Goal: Contribute content: Add original content to the website for others to see

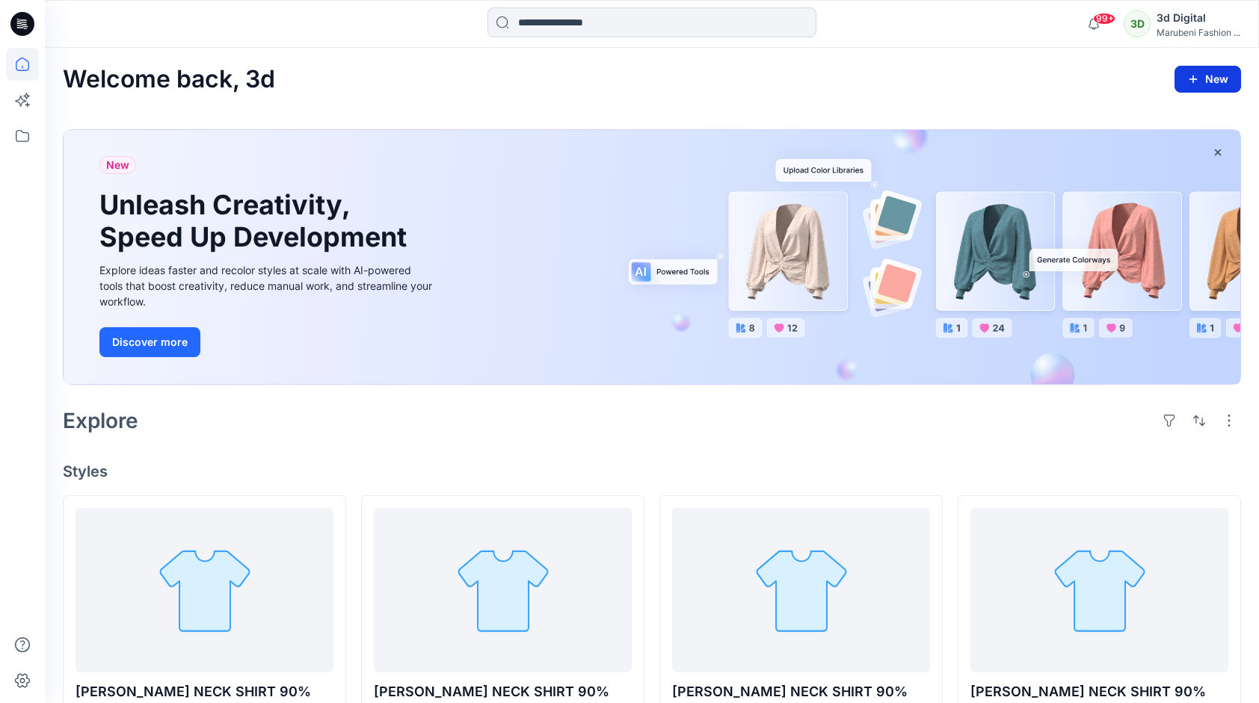
click at [1226, 78] on button "New" at bounding box center [1207, 79] width 67 height 27
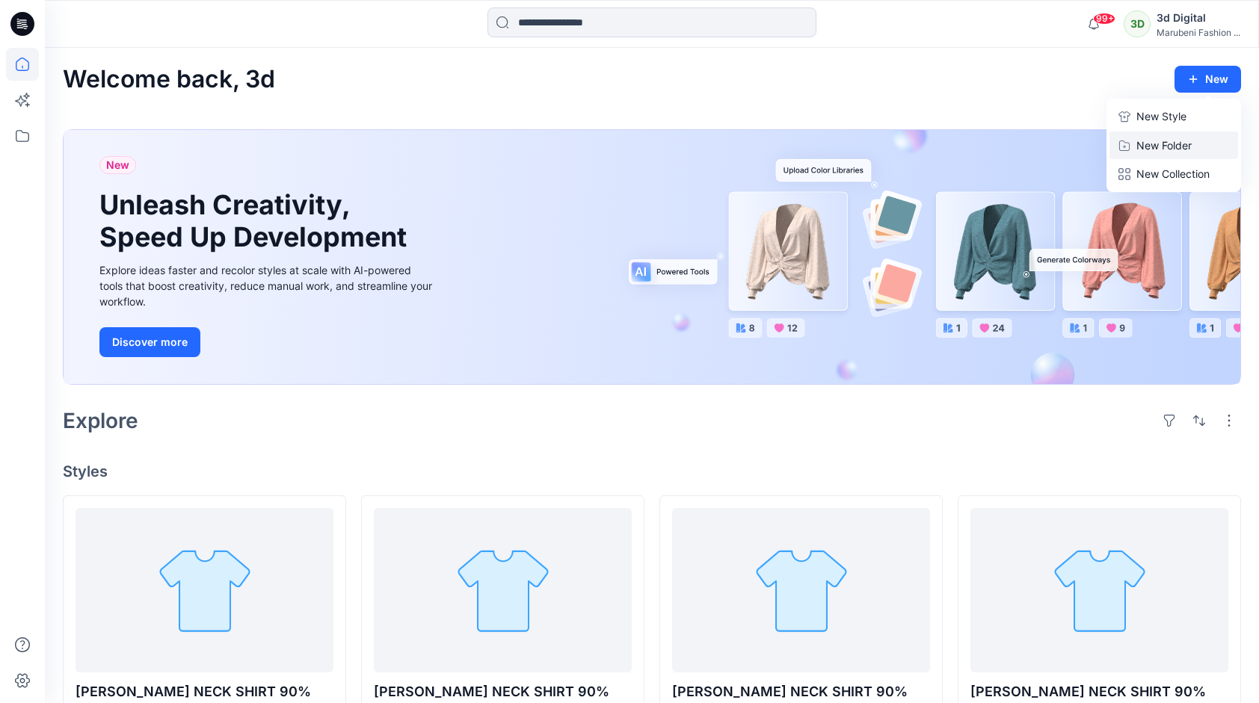
click at [1177, 146] on p "New Folder" at bounding box center [1163, 146] width 55 height 16
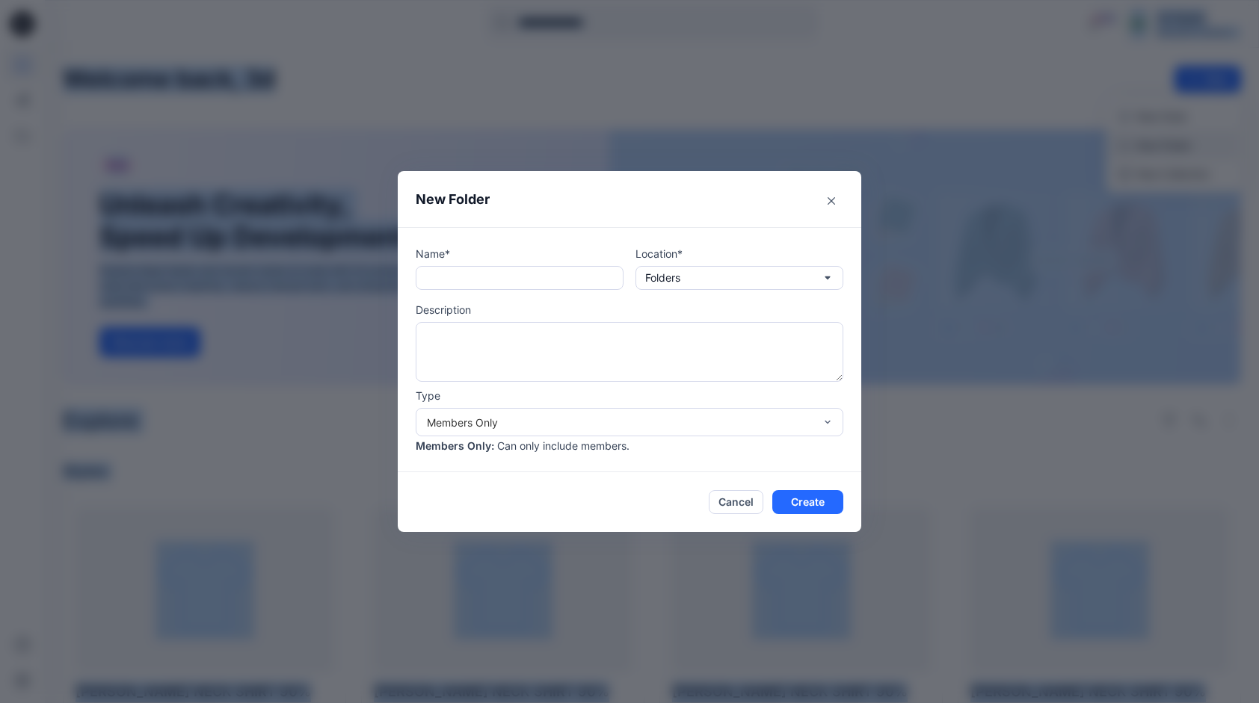
click at [1177, 146] on div "New Folder Name* Location* Folders Description Type Members Only Members Only :…" at bounding box center [629, 351] width 1259 height 703
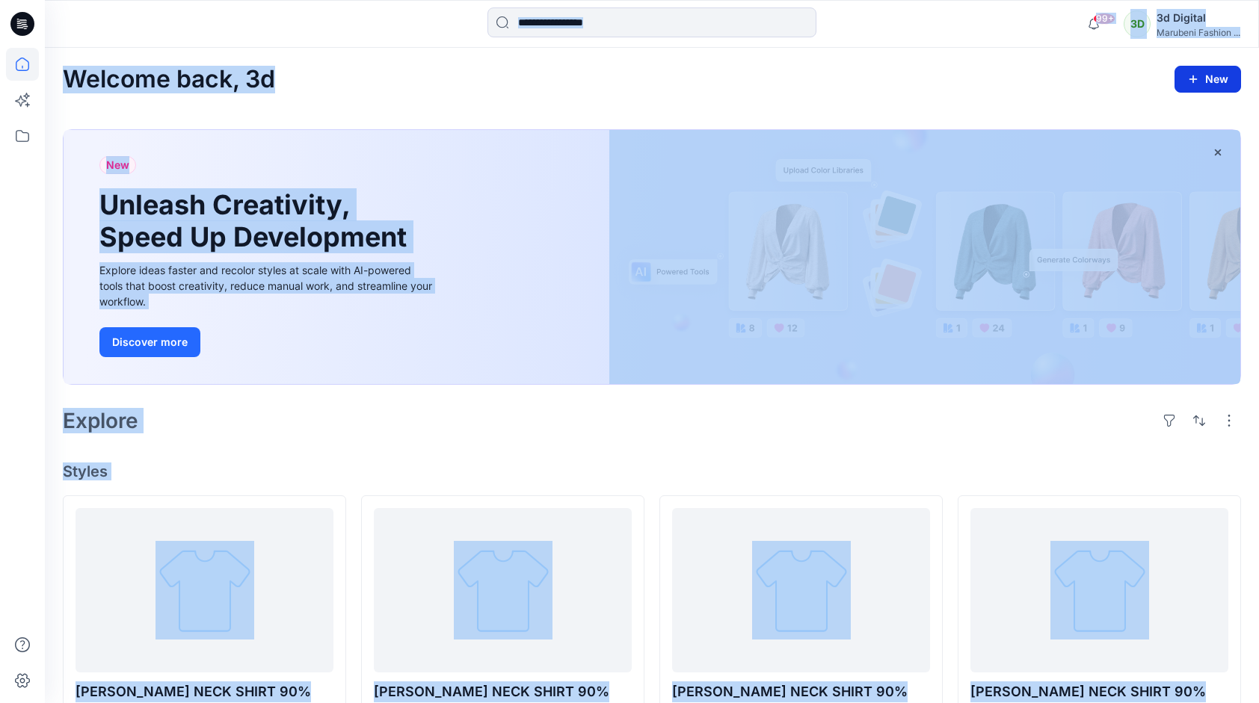
click at [1217, 88] on button "New" at bounding box center [1207, 79] width 67 height 27
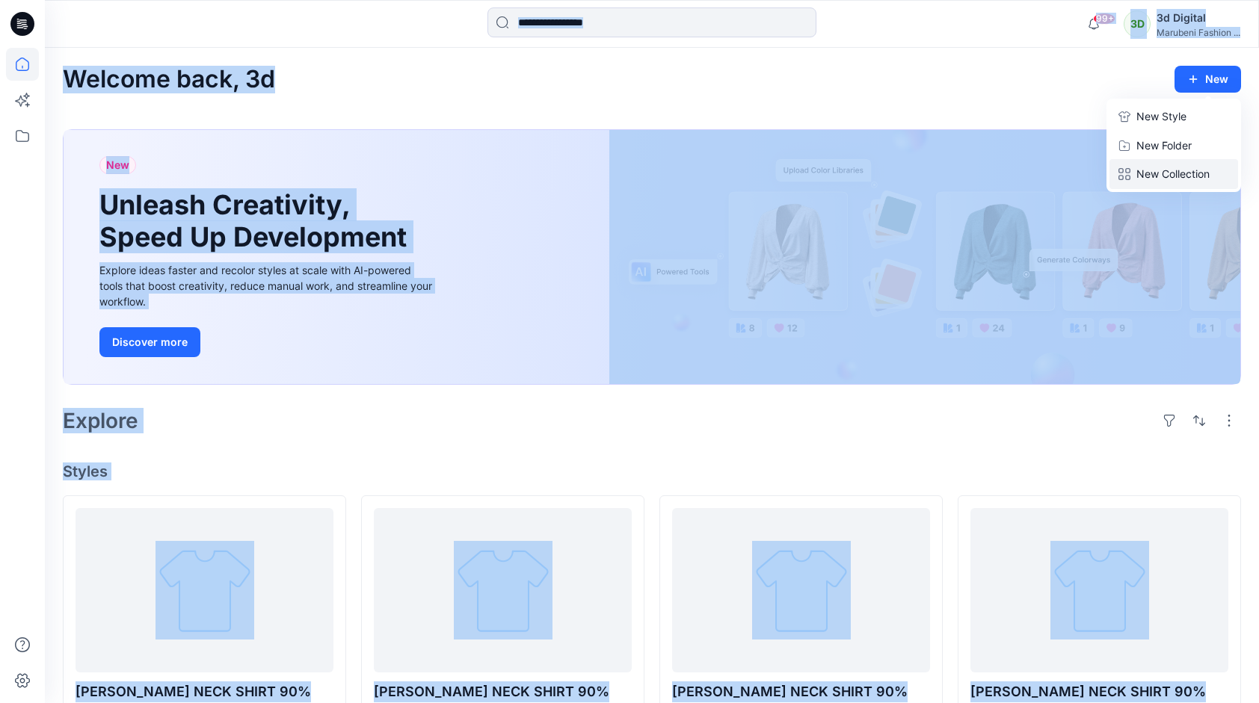
click at [1166, 173] on p "New Collection" at bounding box center [1172, 174] width 73 height 18
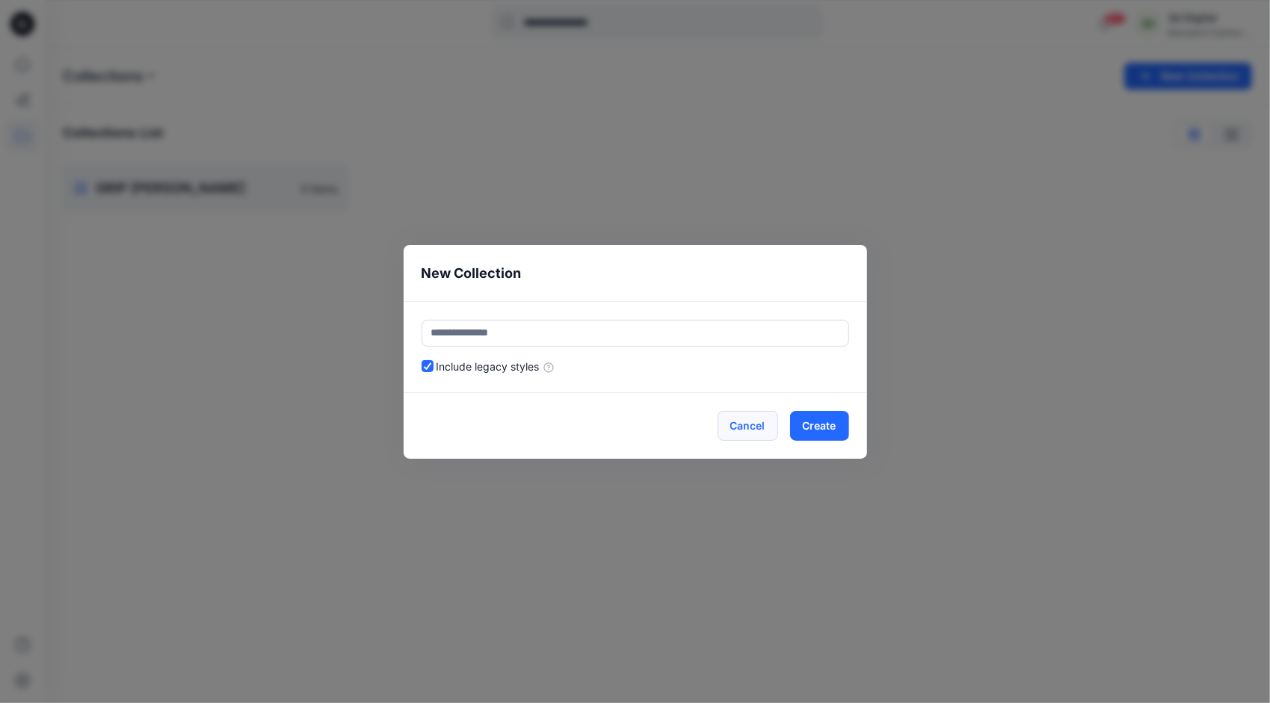
click at [747, 429] on button "Cancel" at bounding box center [748, 426] width 61 height 30
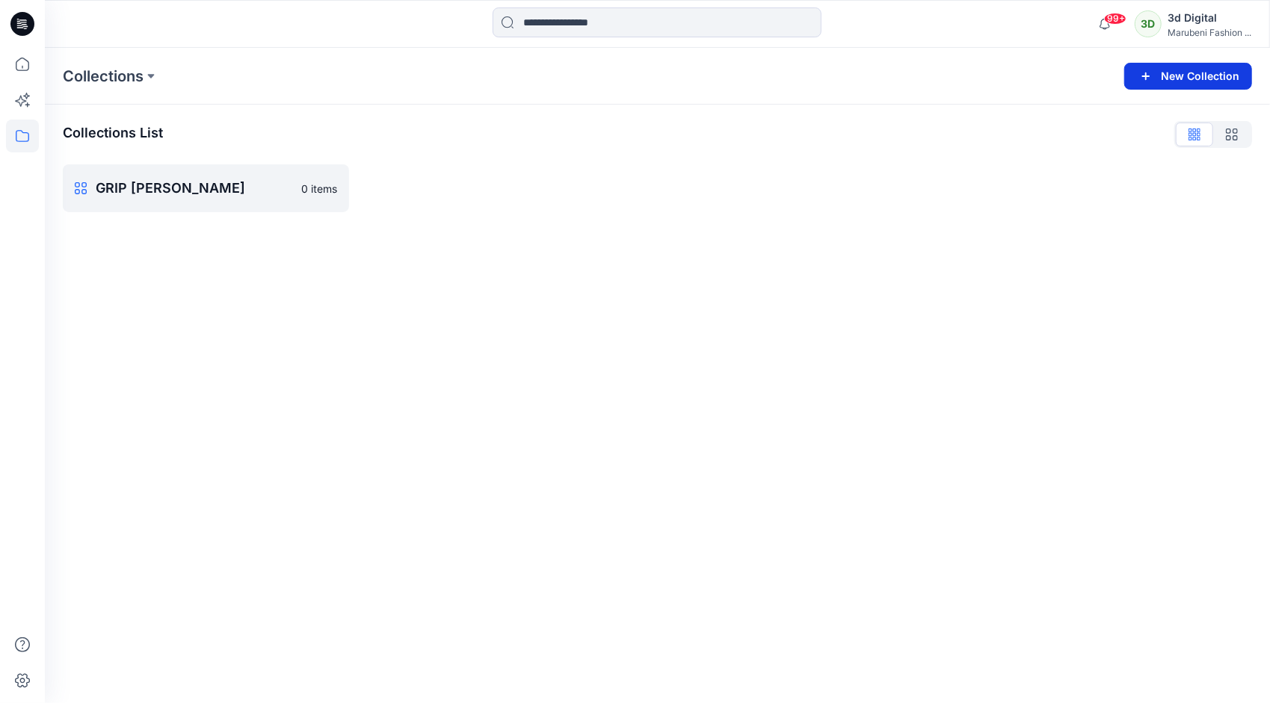
click at [1184, 83] on button "New Collection" at bounding box center [1188, 76] width 128 height 27
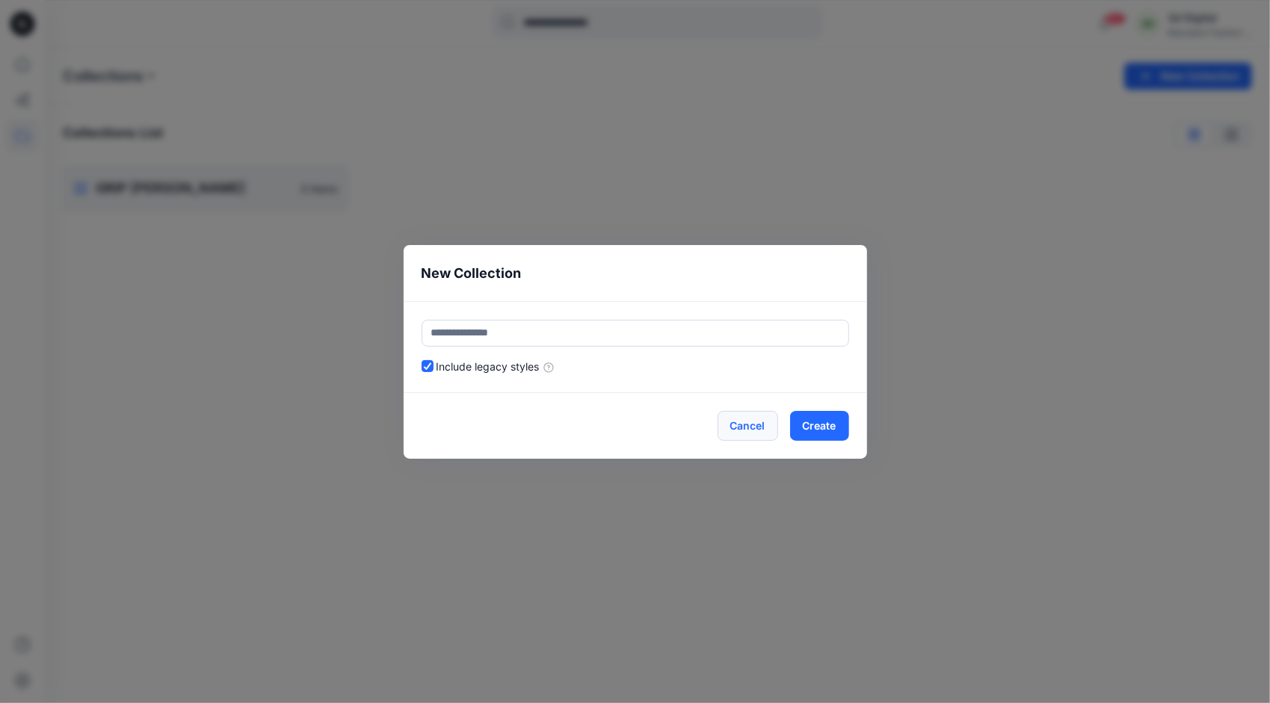
click at [744, 432] on button "Cancel" at bounding box center [748, 426] width 61 height 30
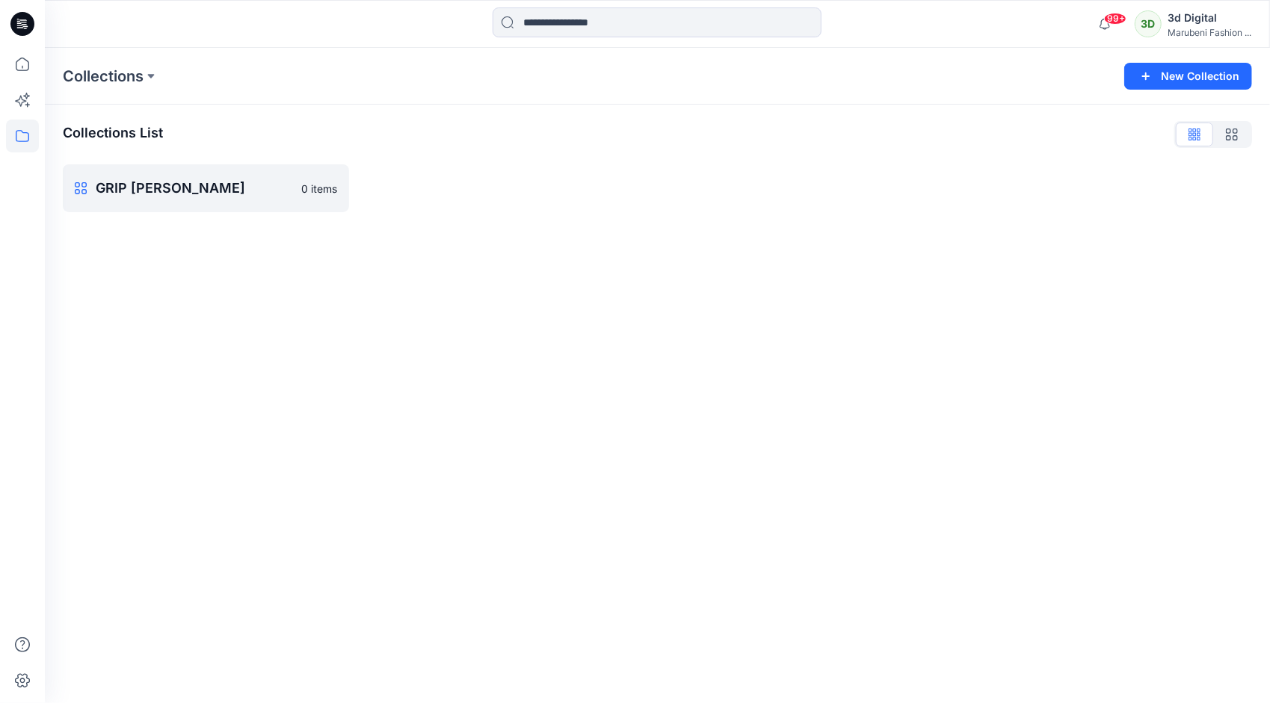
click at [15, 12] on icon at bounding box center [22, 24] width 24 height 48
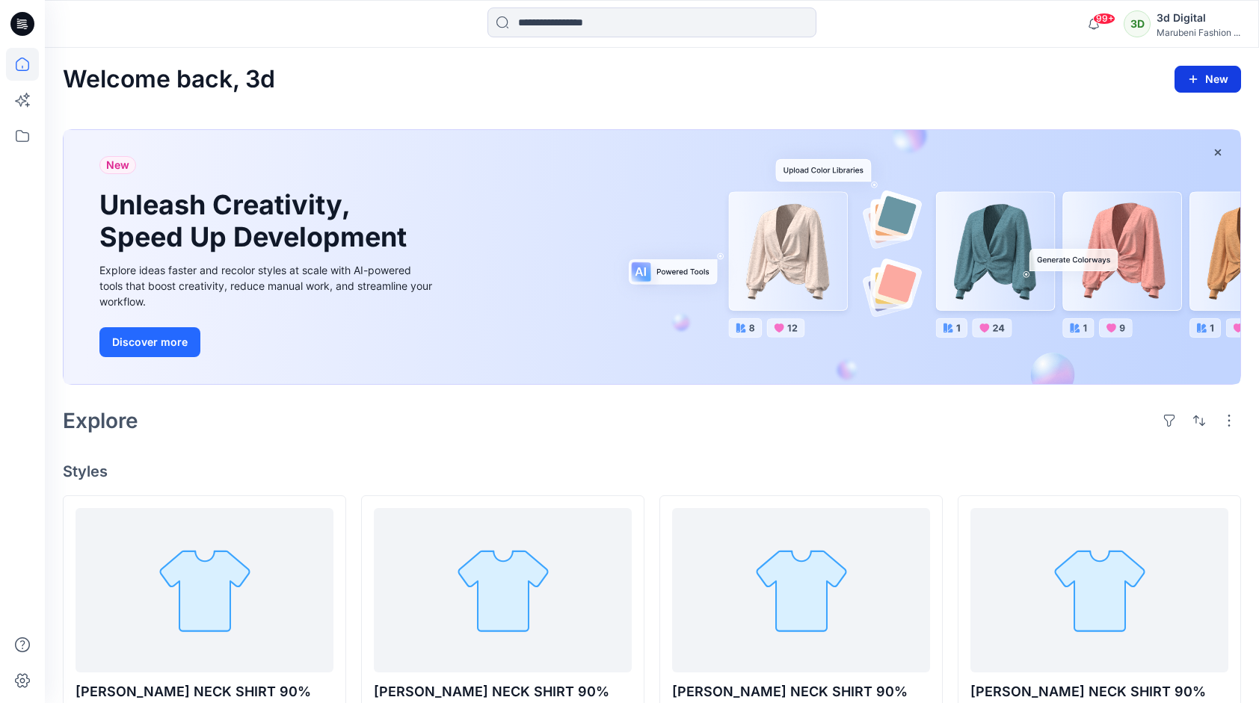
click at [1203, 85] on button "New" at bounding box center [1207, 79] width 67 height 27
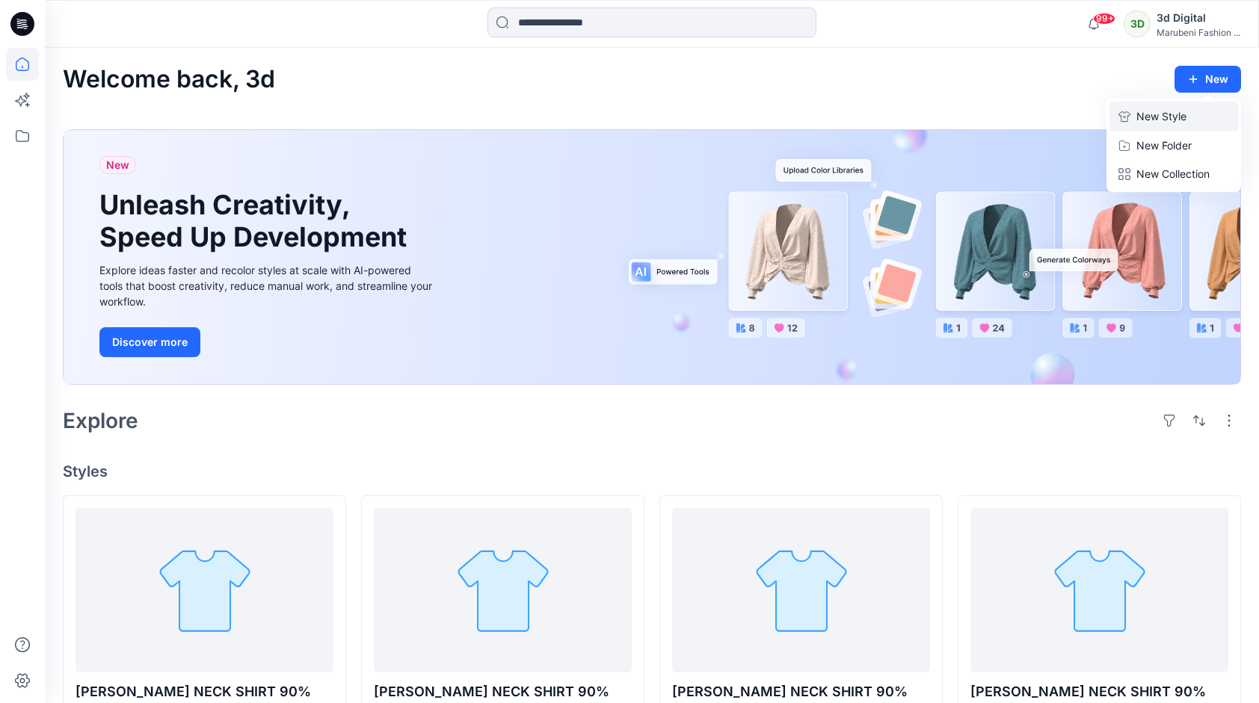
click at [1169, 111] on p "New Style" at bounding box center [1161, 117] width 50 height 18
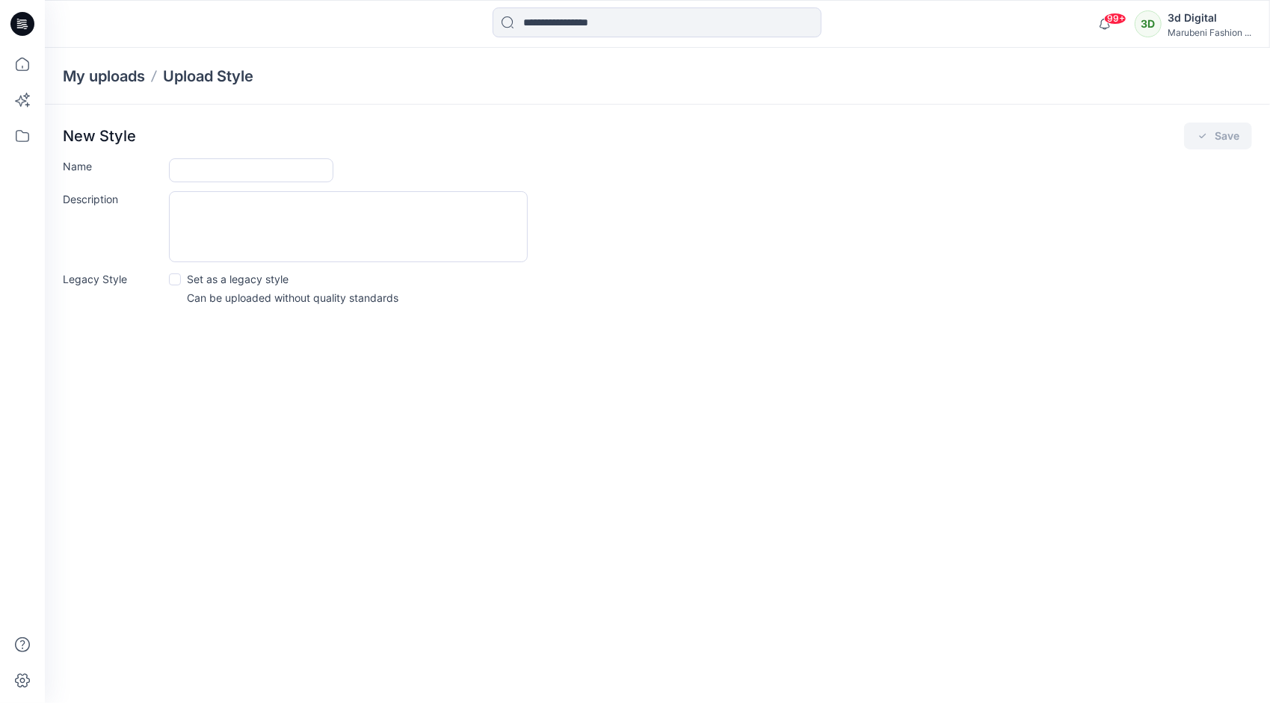
click at [178, 152] on div "New Style Save Name Description Legacy Style Set as a legacy style Can be uploa…" at bounding box center [657, 219] width 1225 height 228
click at [171, 166] on input "Name" at bounding box center [251, 170] width 164 height 24
type input "*"
type input "*******"
click at [293, 241] on textarea "Description" at bounding box center [348, 226] width 359 height 71
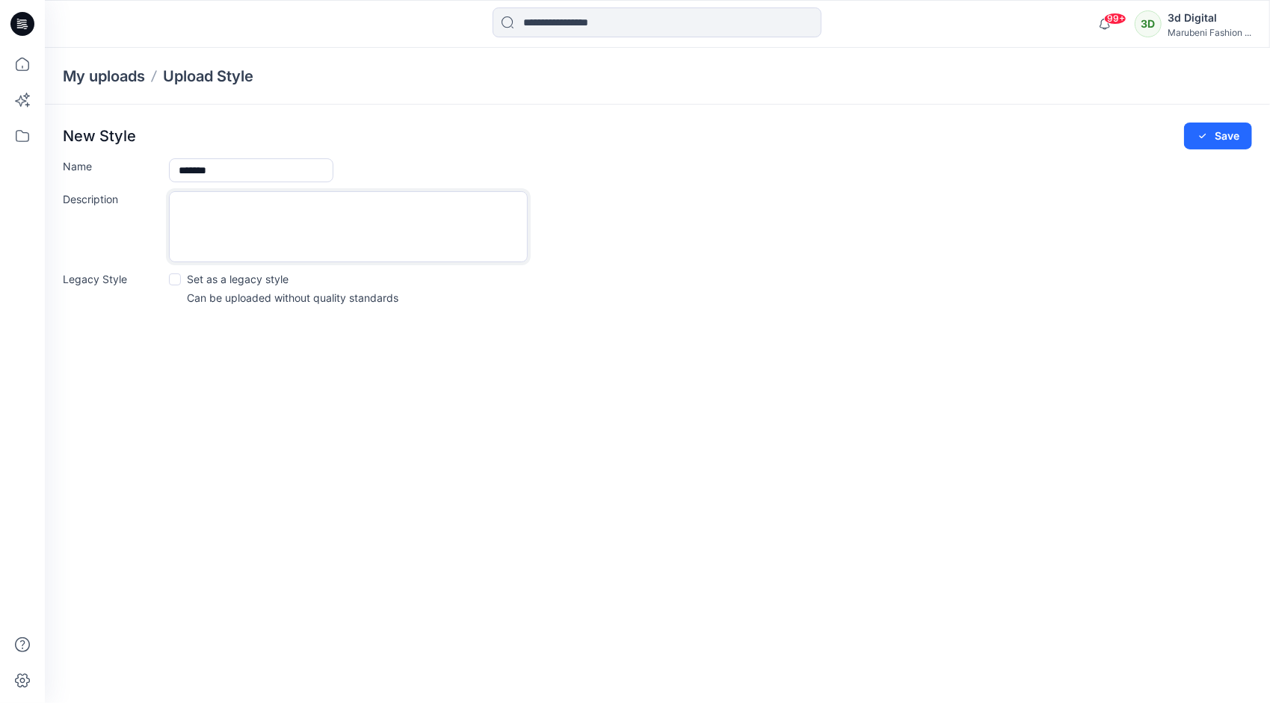
click at [267, 281] on p "Set as a legacy style" at bounding box center [238, 279] width 102 height 16
click at [166, 279] on div "Legacy Style Set as a legacy style Can be uploaded without quality standards" at bounding box center [657, 288] width 1189 height 34
click at [176, 278] on icon at bounding box center [175, 279] width 6 height 4
click at [581, 294] on div "Legacy Style Set as a legacy style Can be uploaded without quality standards" at bounding box center [657, 288] width 1189 height 34
click at [503, 293] on div "Legacy Style Set as a legacy style Can be uploaded without quality standards" at bounding box center [657, 288] width 1189 height 34
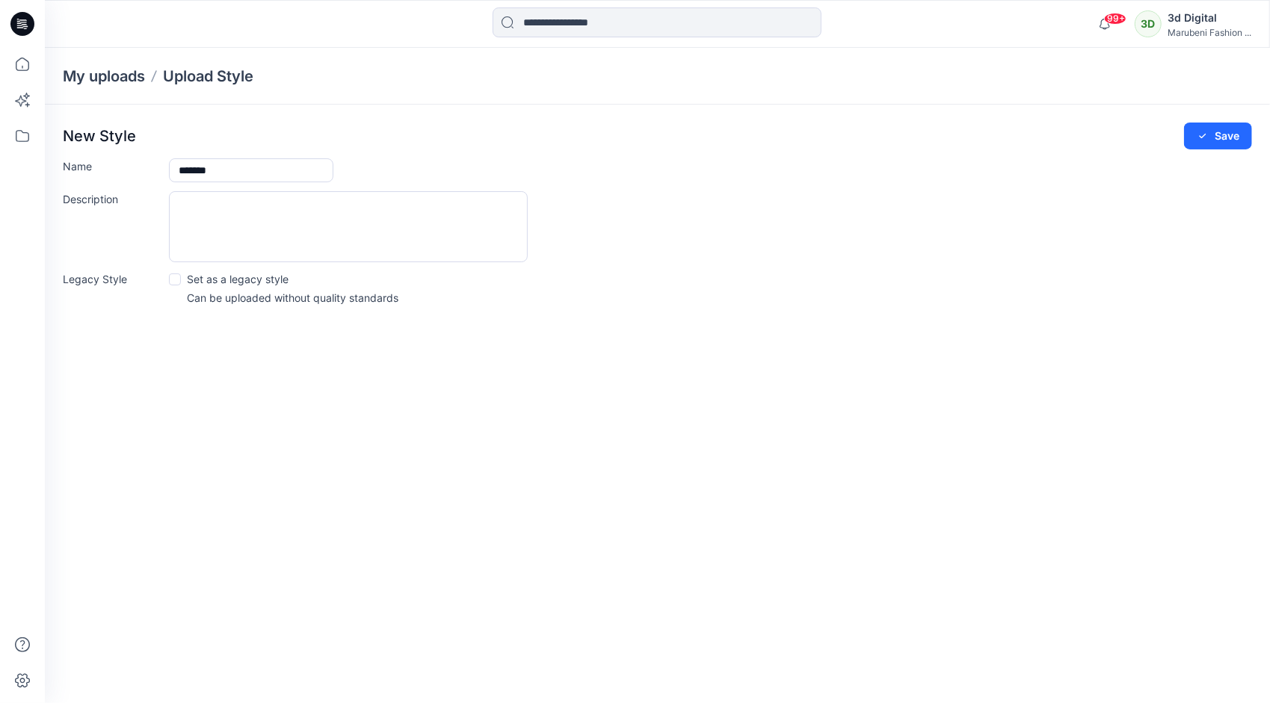
click at [410, 293] on div "Legacy Style Set as a legacy style Can be uploaded without quality standards" at bounding box center [657, 288] width 1189 height 34
click at [386, 294] on p "Can be uploaded without quality standards" at bounding box center [293, 298] width 212 height 16
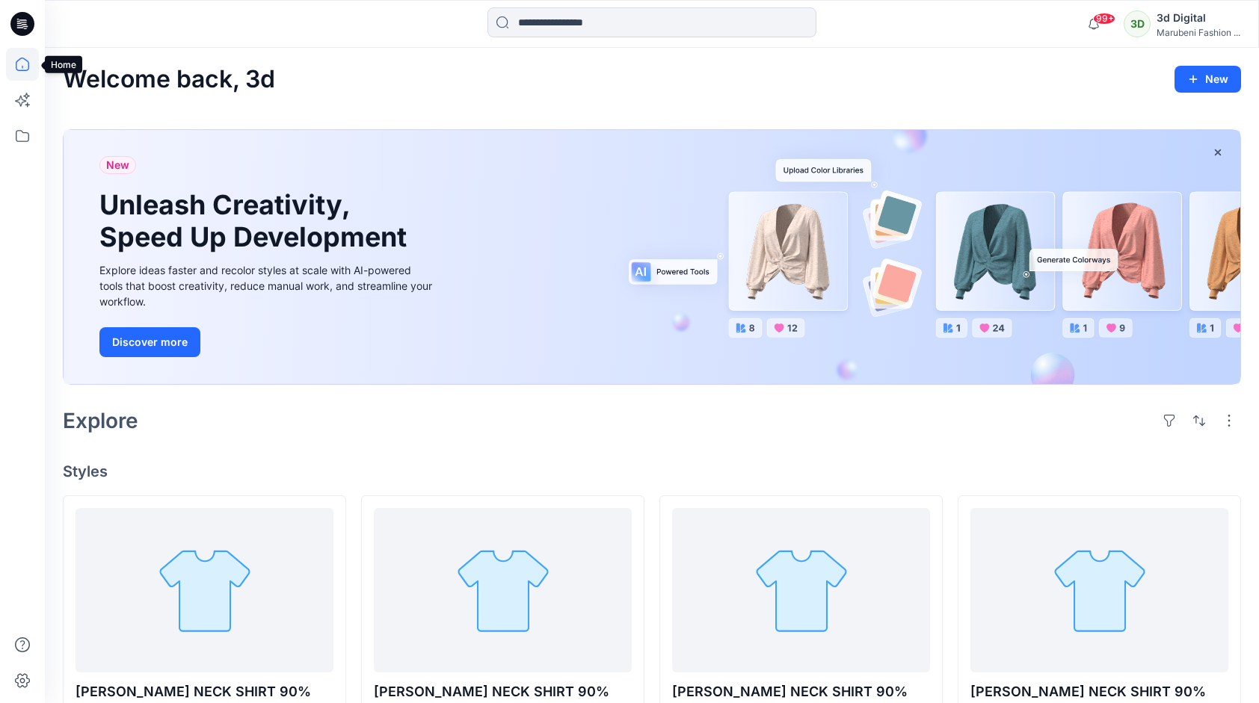
click at [17, 58] on icon at bounding box center [22, 64] width 33 height 33
click at [18, 70] on icon at bounding box center [22, 64] width 13 height 13
click at [25, 136] on icon at bounding box center [22, 136] width 33 height 33
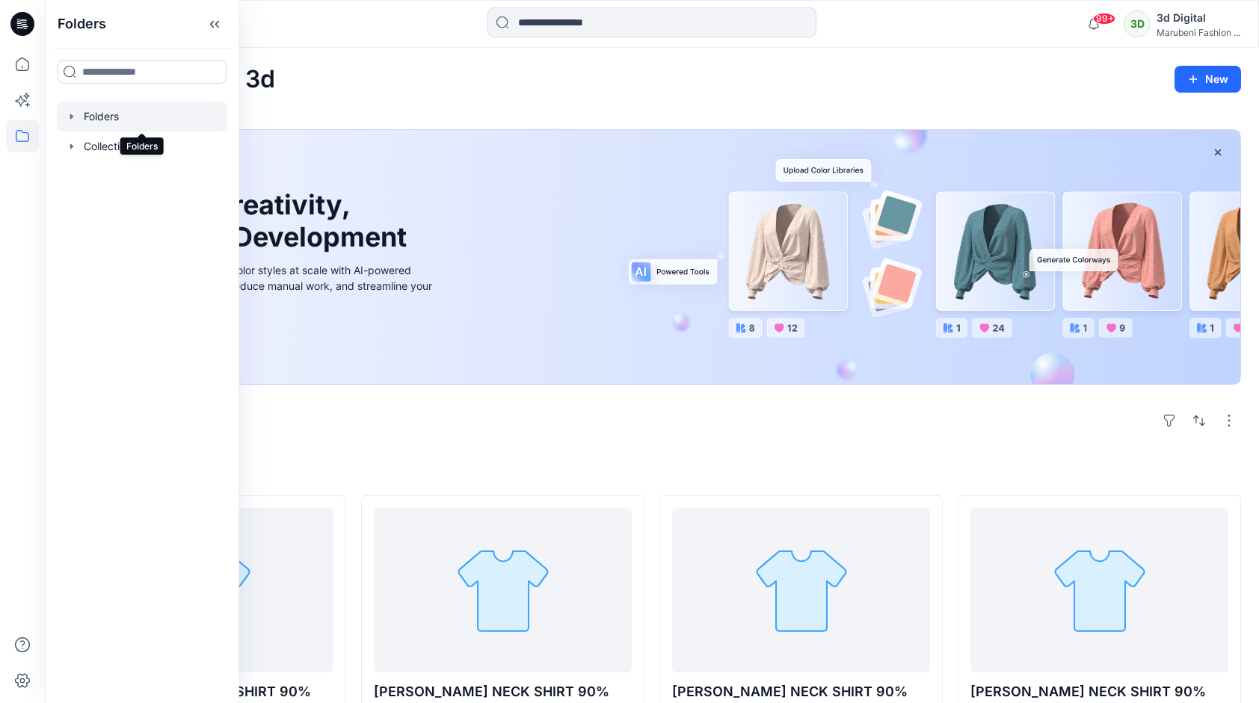
click at [99, 117] on div at bounding box center [142, 117] width 170 height 30
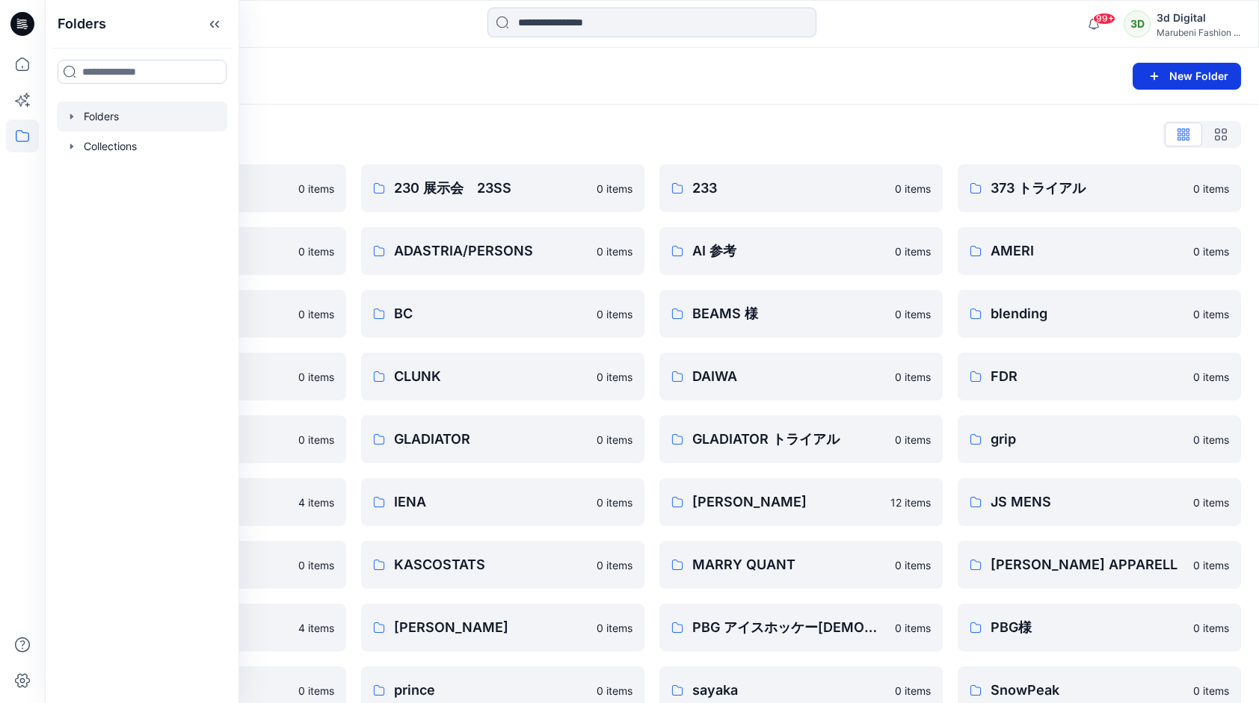
click at [1166, 73] on button "New Folder" at bounding box center [1186, 76] width 108 height 27
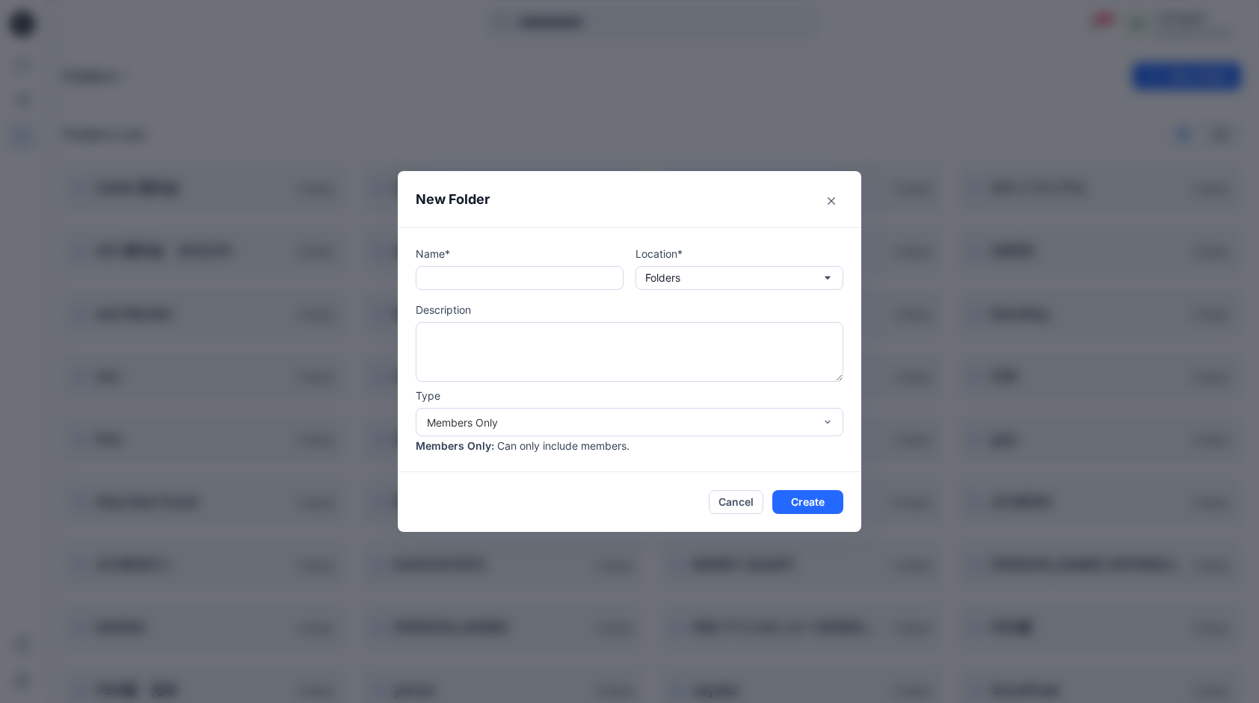
click at [490, 254] on p "Name*" at bounding box center [520, 254] width 208 height 16
click at [453, 249] on p "Name*" at bounding box center [520, 254] width 208 height 16
click at [489, 432] on div "Members Only" at bounding box center [630, 422] width 428 height 28
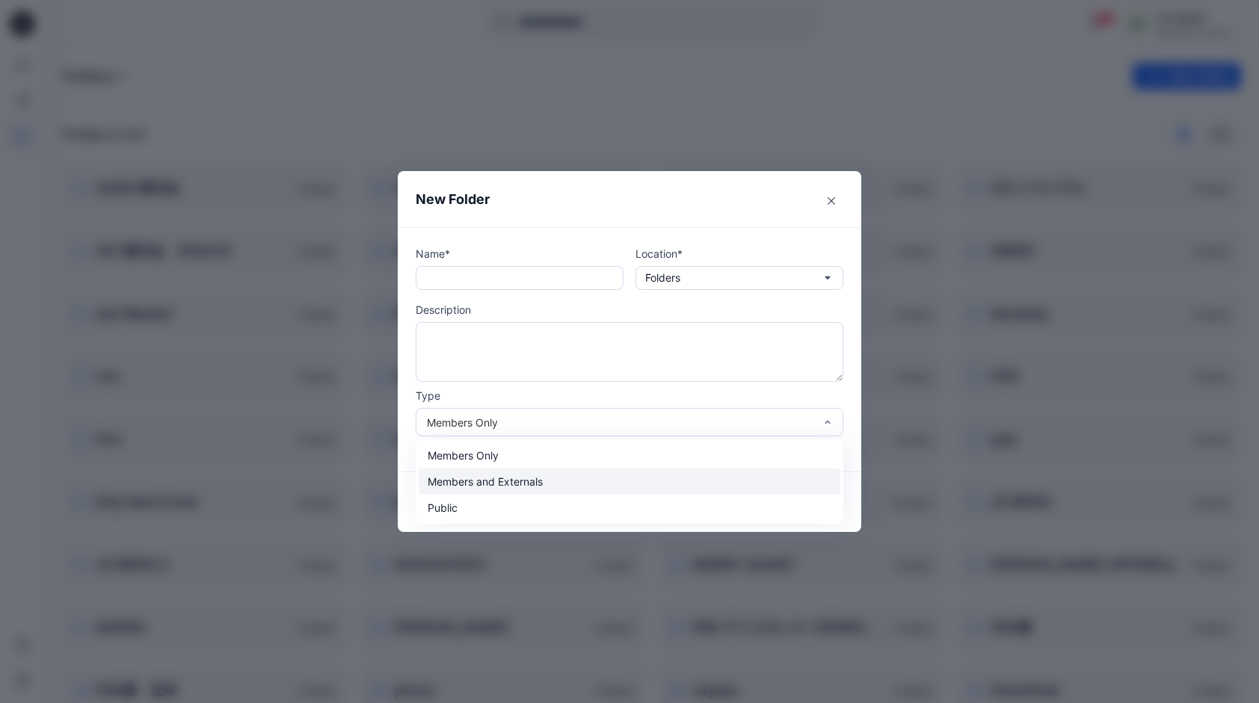
click at [474, 488] on div "Members and Externals" at bounding box center [630, 482] width 422 height 26
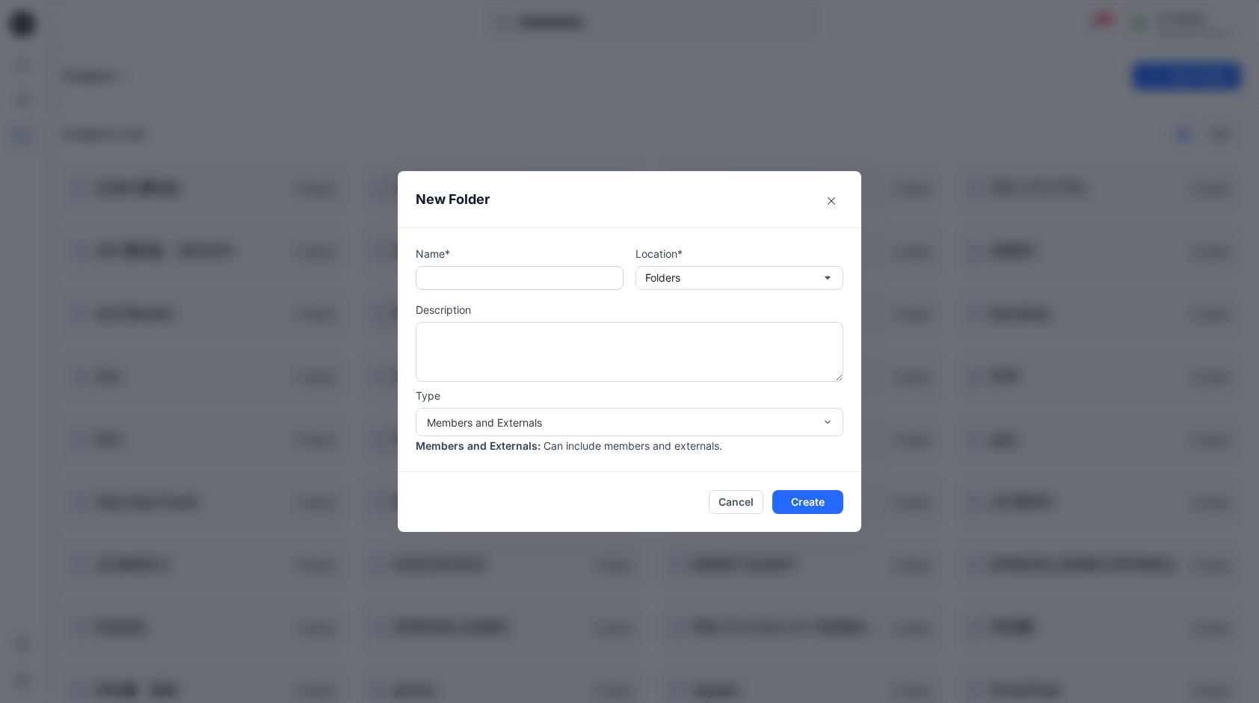
click at [498, 289] on input "text" at bounding box center [520, 278] width 208 height 24
type input "*******"
click at [806, 495] on button "Create" at bounding box center [807, 502] width 71 height 24
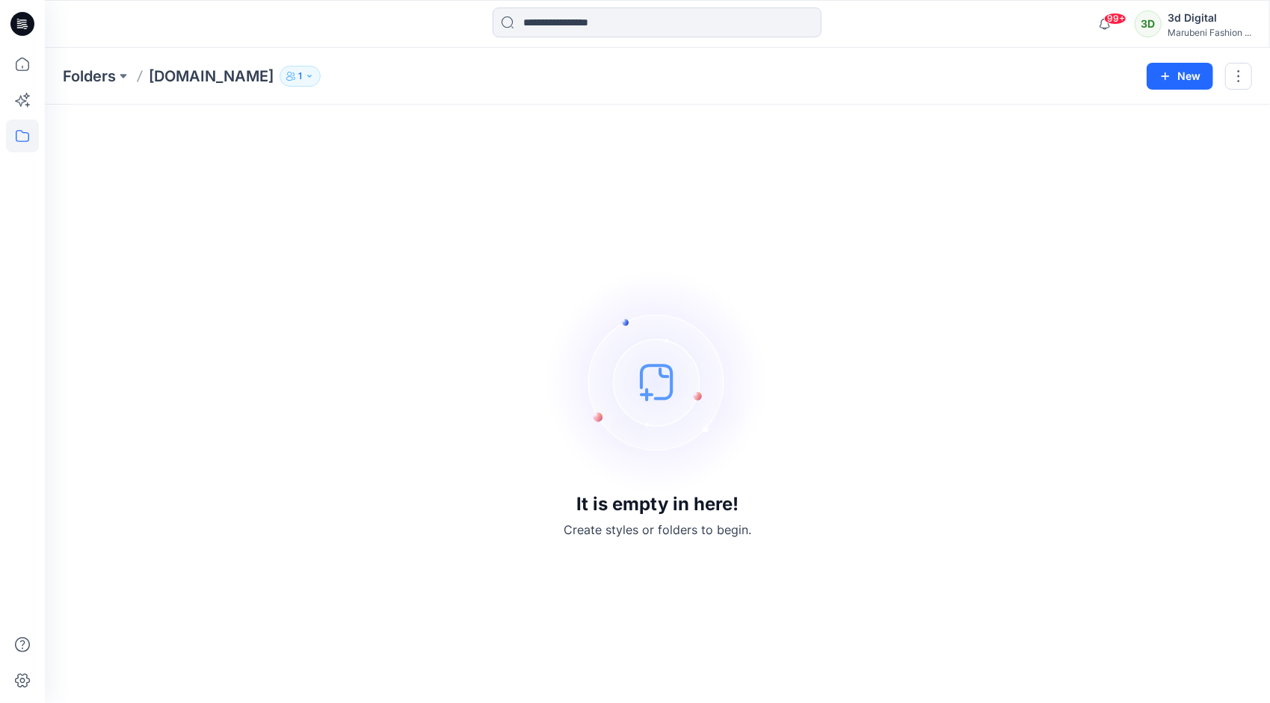
click at [22, 16] on icon at bounding box center [22, 24] width 24 height 24
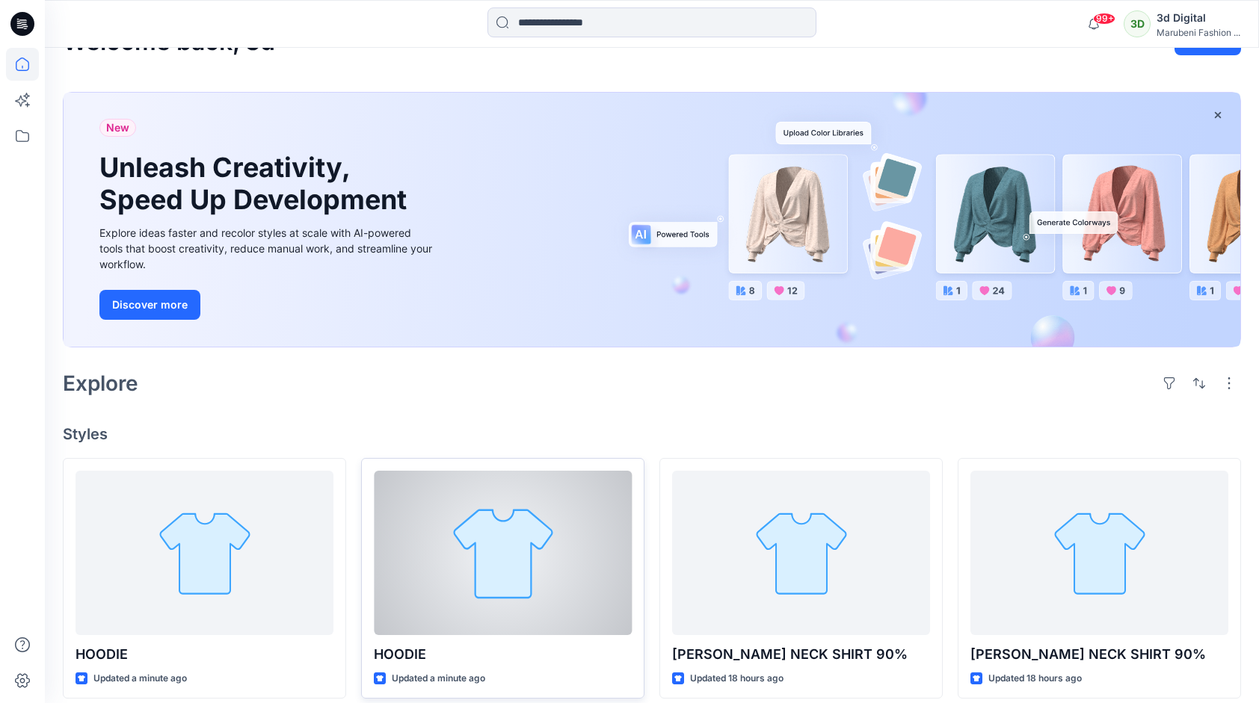
scroll to position [299, 0]
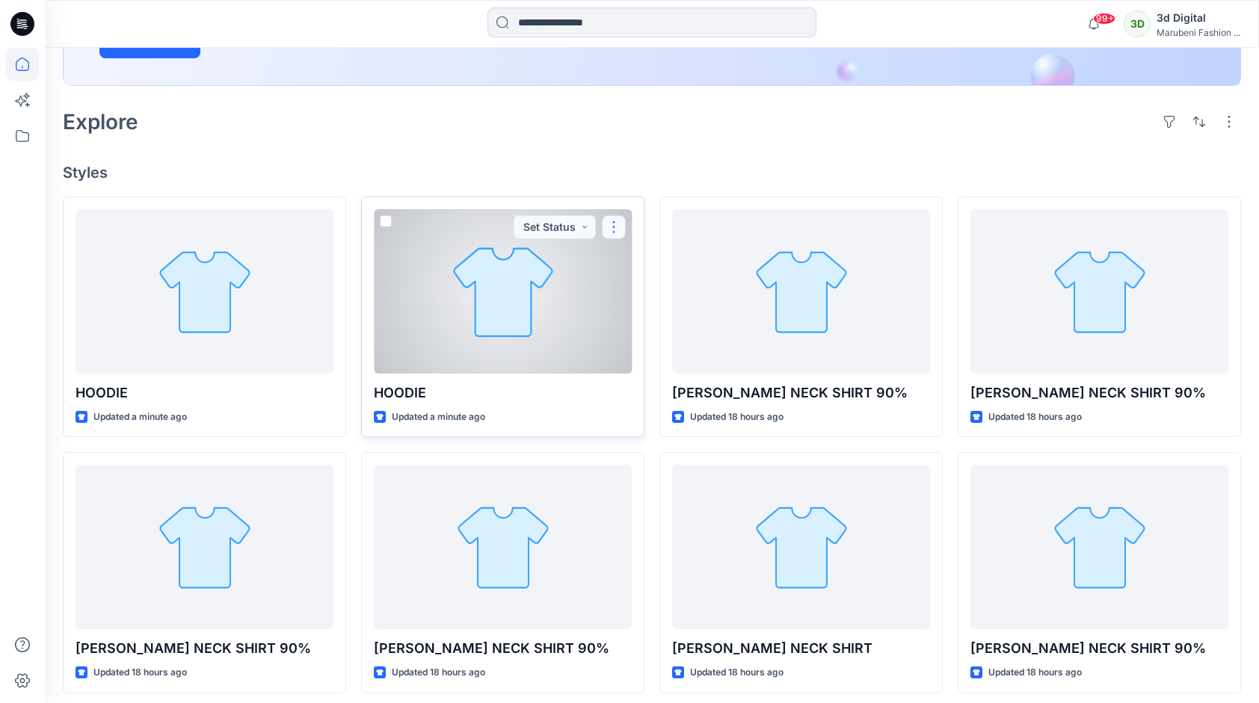
click at [618, 223] on button "button" at bounding box center [614, 227] width 24 height 24
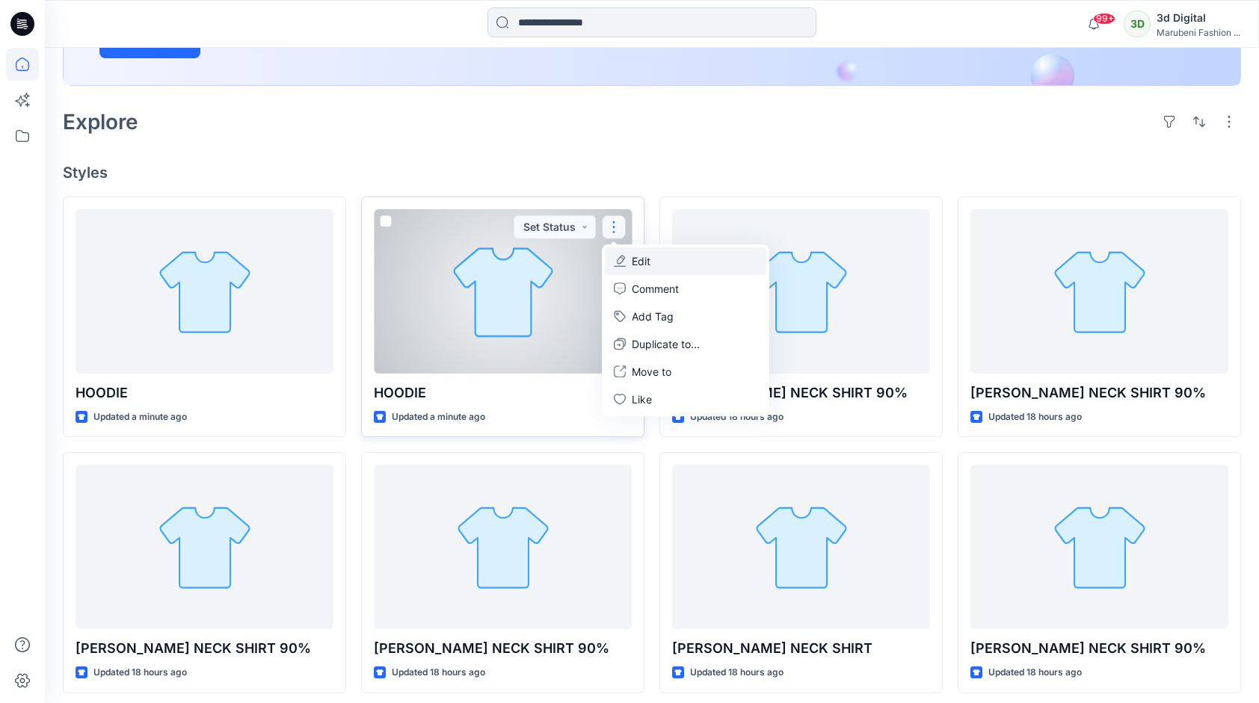
click at [652, 265] on button "Edit" at bounding box center [685, 261] width 161 height 28
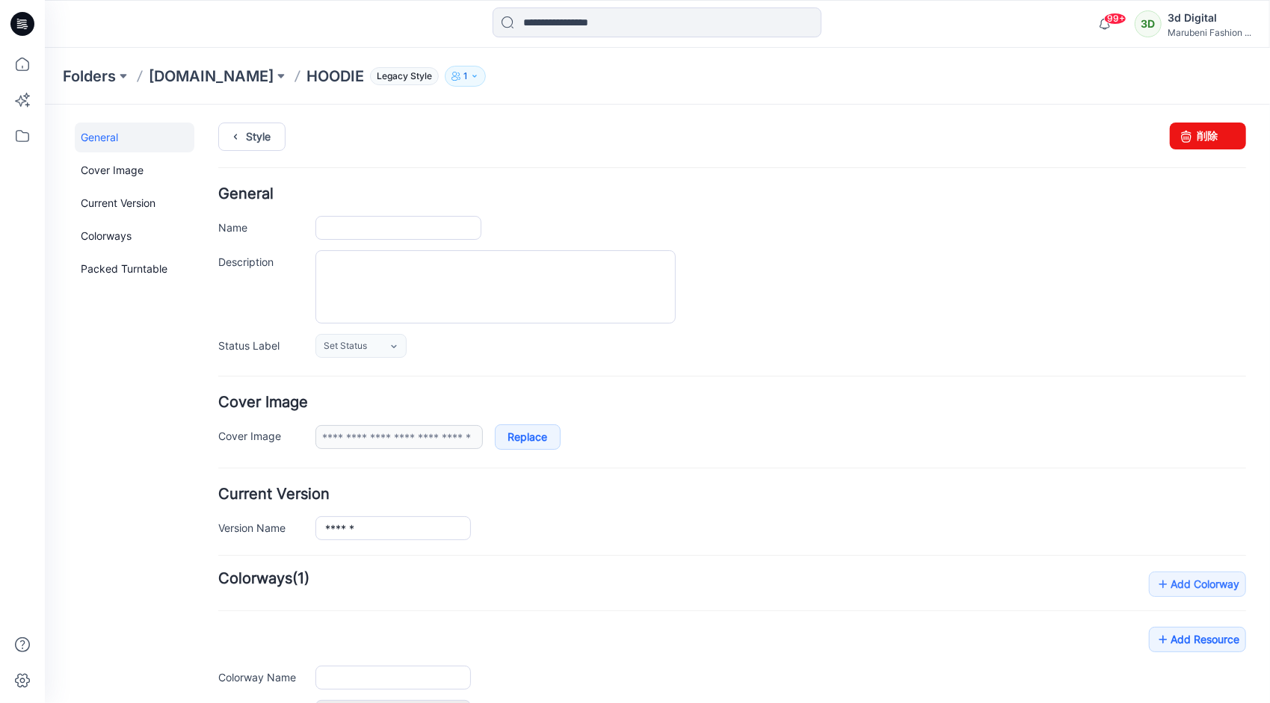
type input "******"
type input "**********"
click at [1227, 132] on link "削除" at bounding box center [1207, 135] width 76 height 27
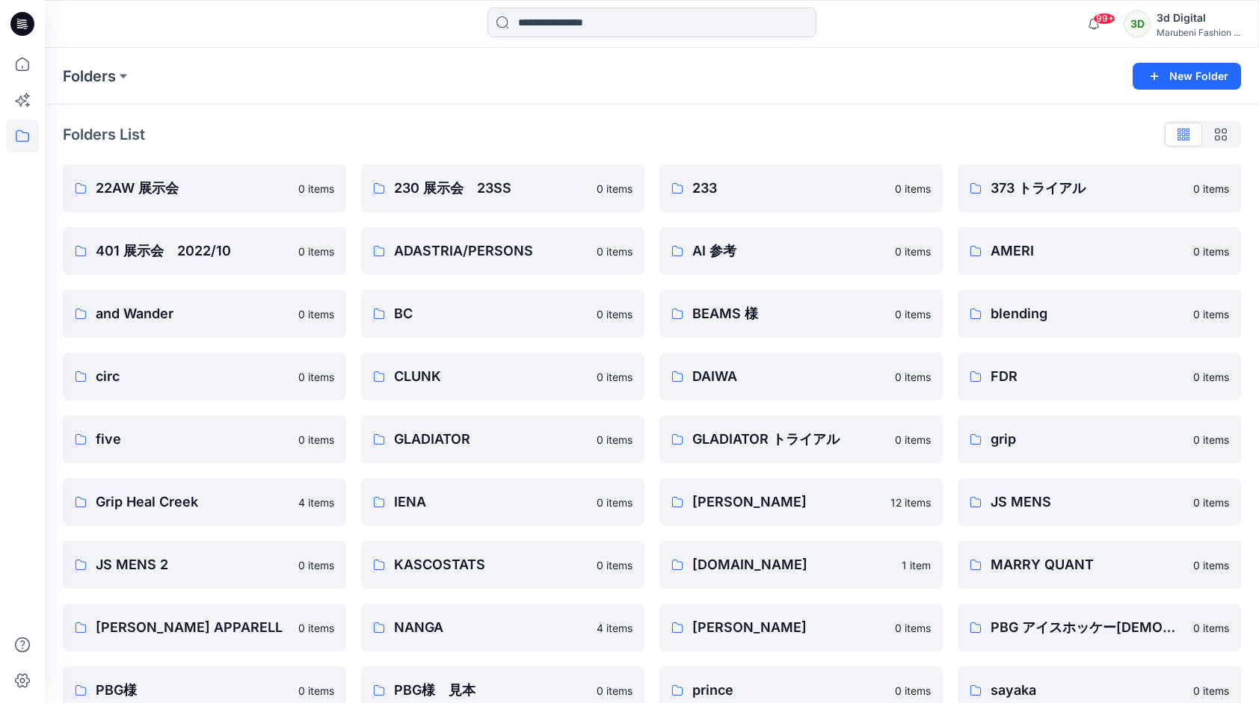
click at [22, 29] on icon at bounding box center [22, 24] width 24 height 24
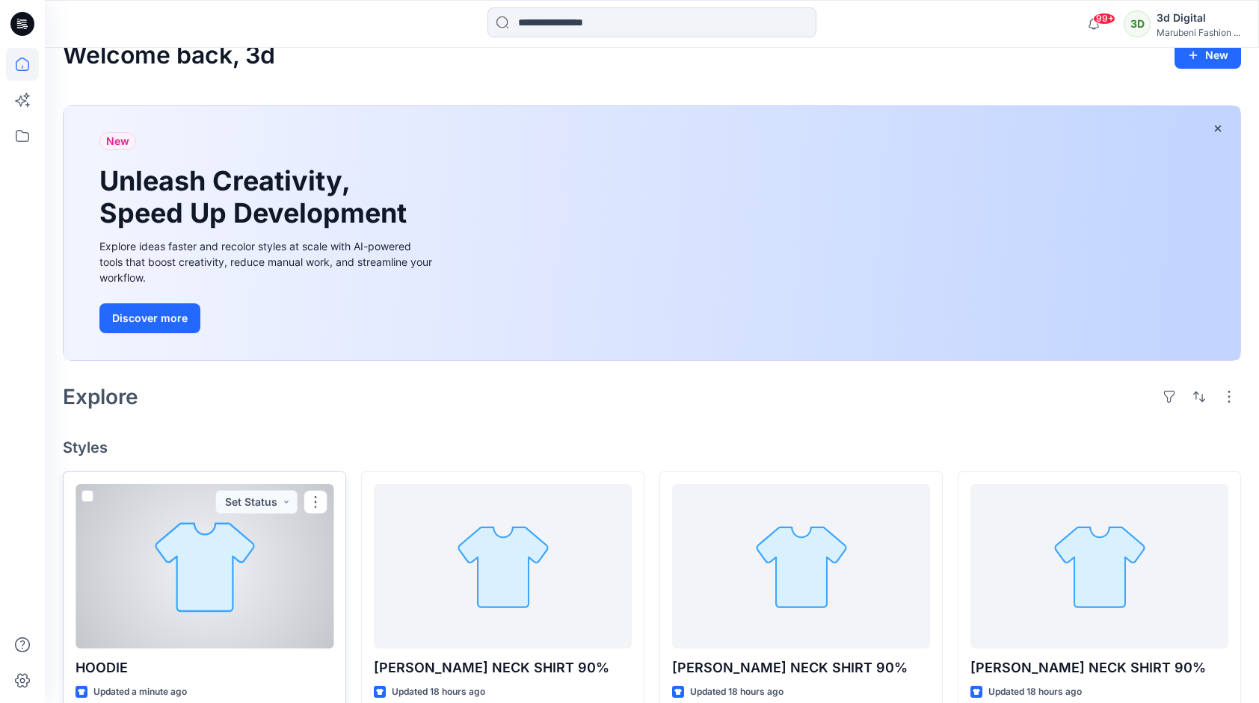
scroll to position [75, 0]
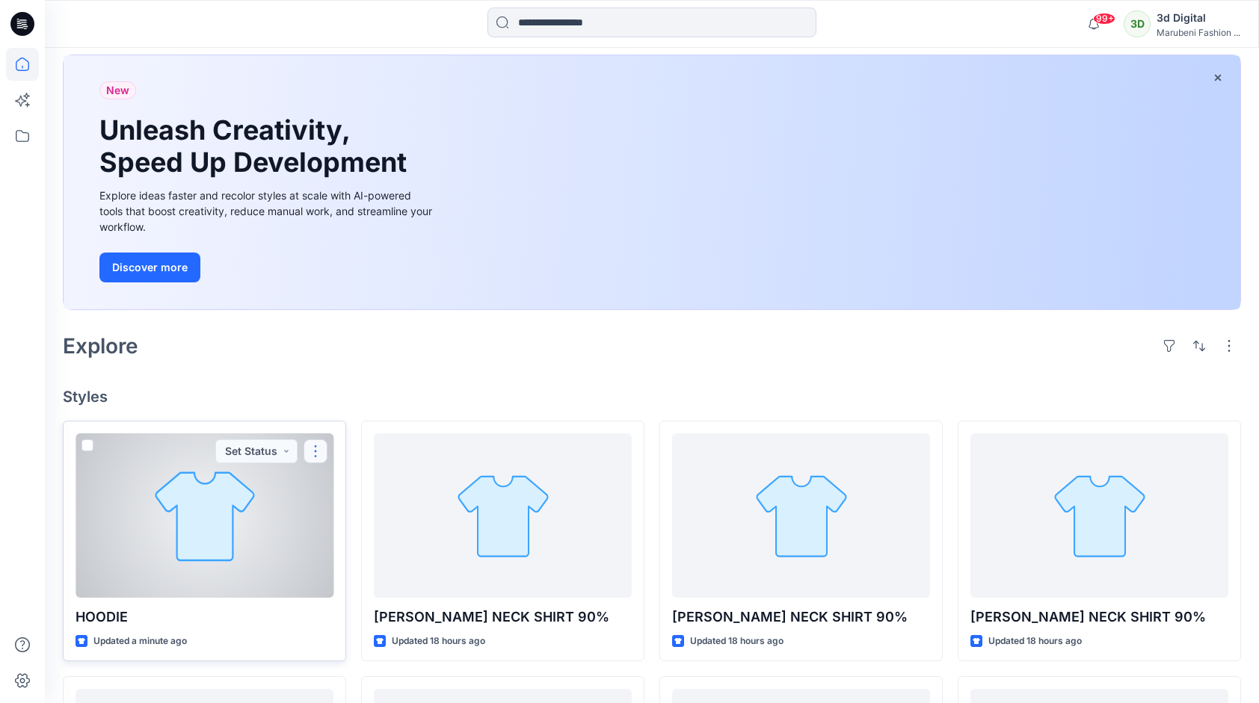
click at [310, 450] on button "button" at bounding box center [315, 451] width 24 height 24
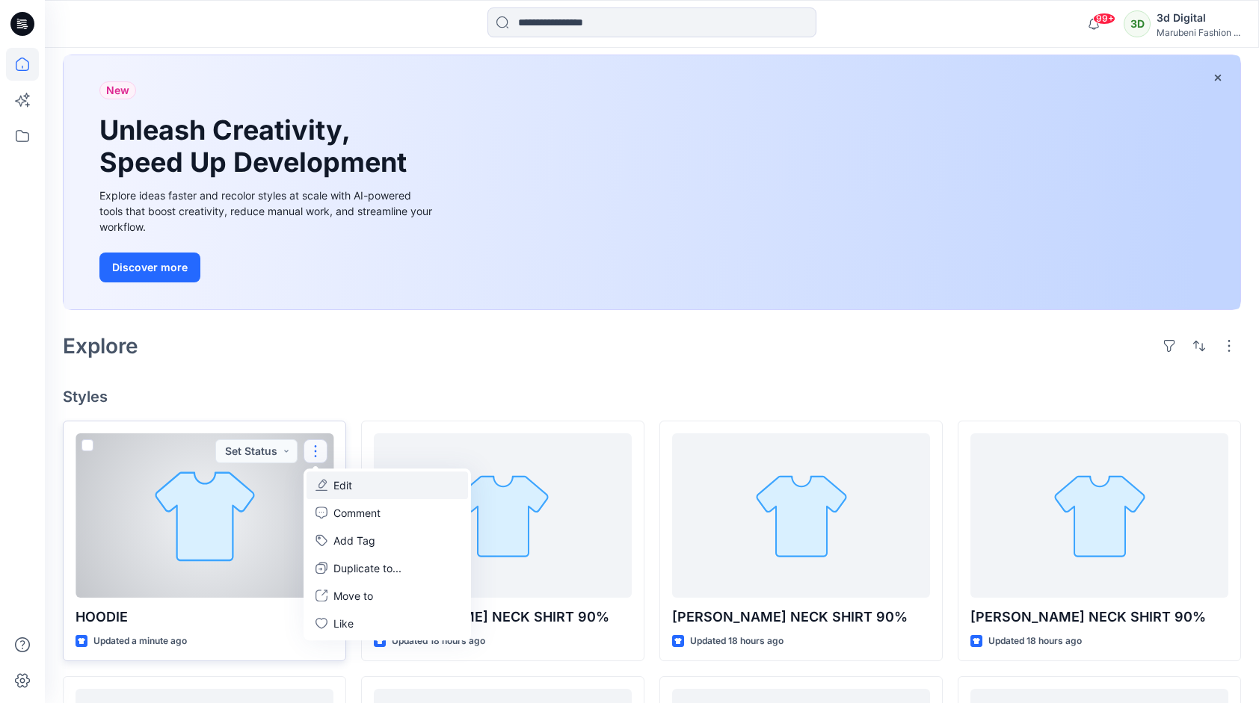
click at [345, 484] on p "Edit" at bounding box center [342, 486] width 19 height 16
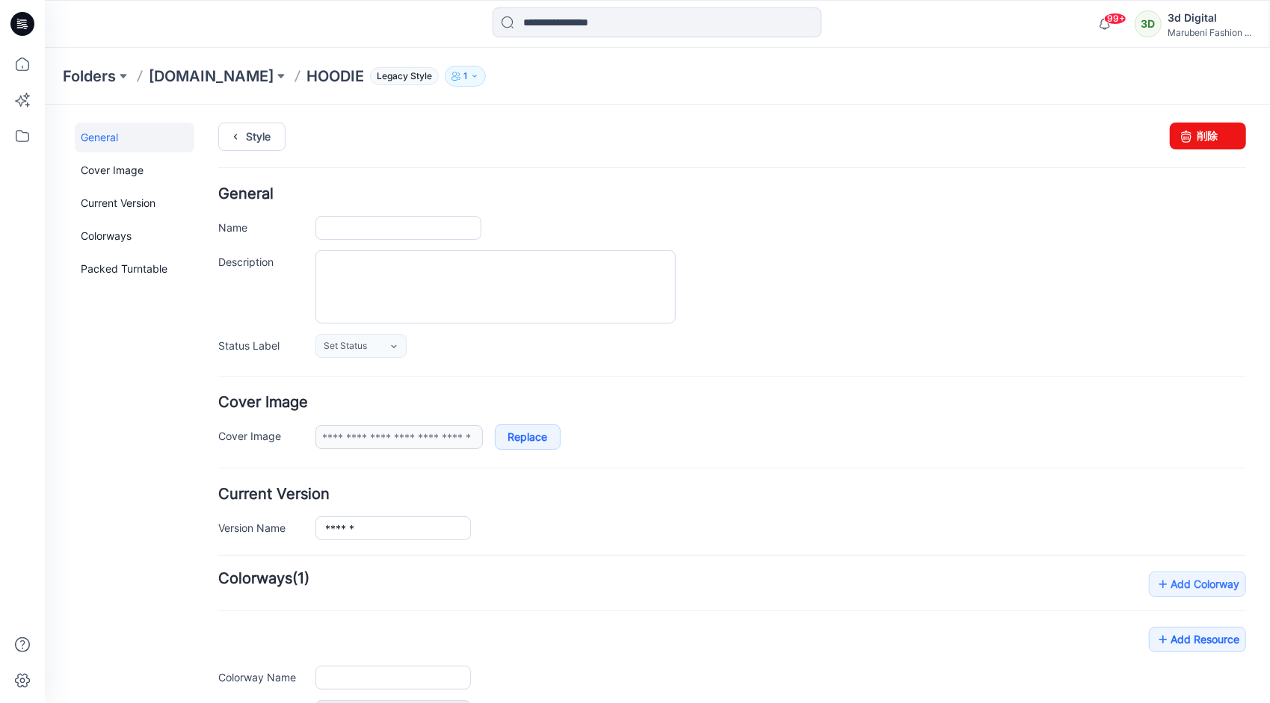
type input "******"
type input "**********"
click at [1182, 132] on icon at bounding box center [1185, 135] width 21 height 27
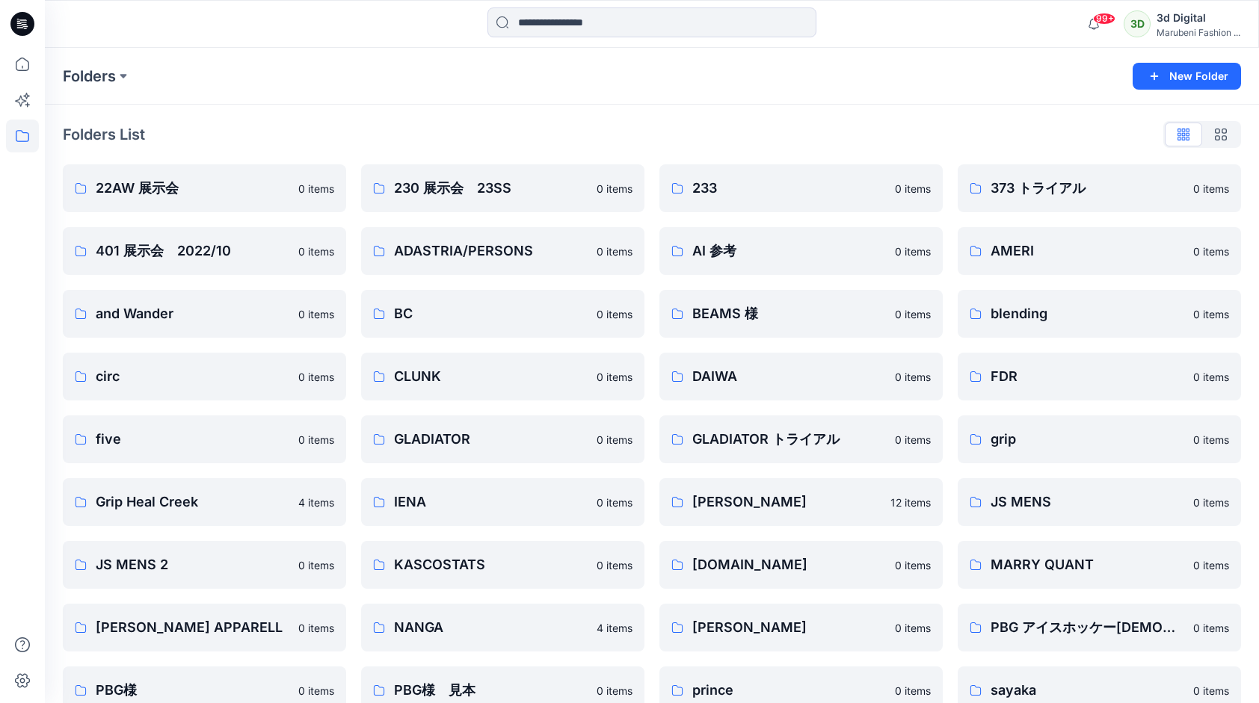
click at [37, 27] on div at bounding box center [23, 24] width 48 height 48
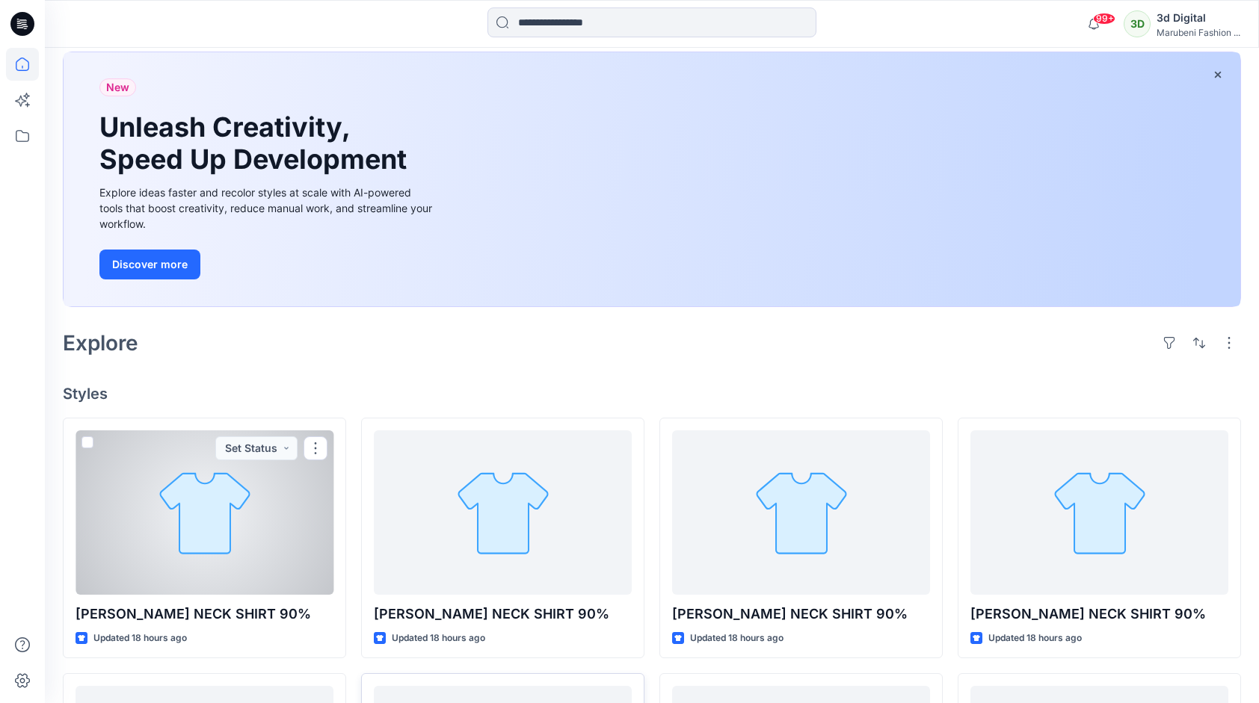
scroll to position [374, 0]
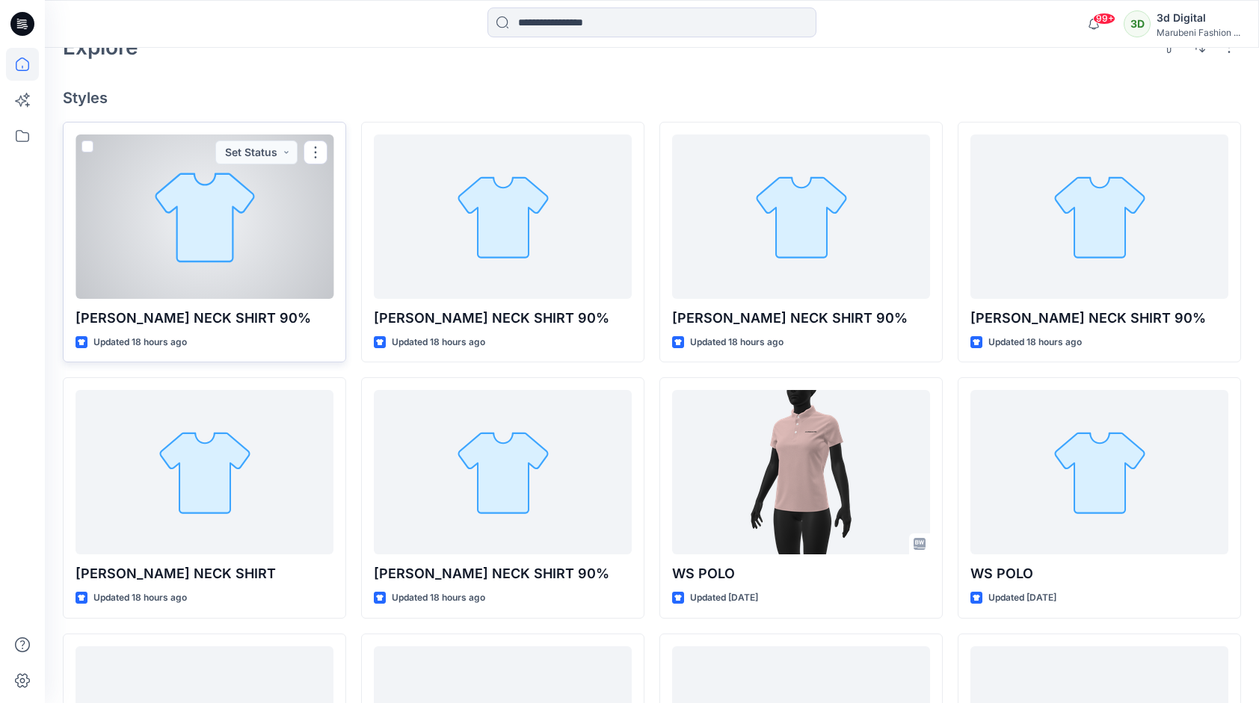
click at [227, 214] on div at bounding box center [204, 217] width 258 height 164
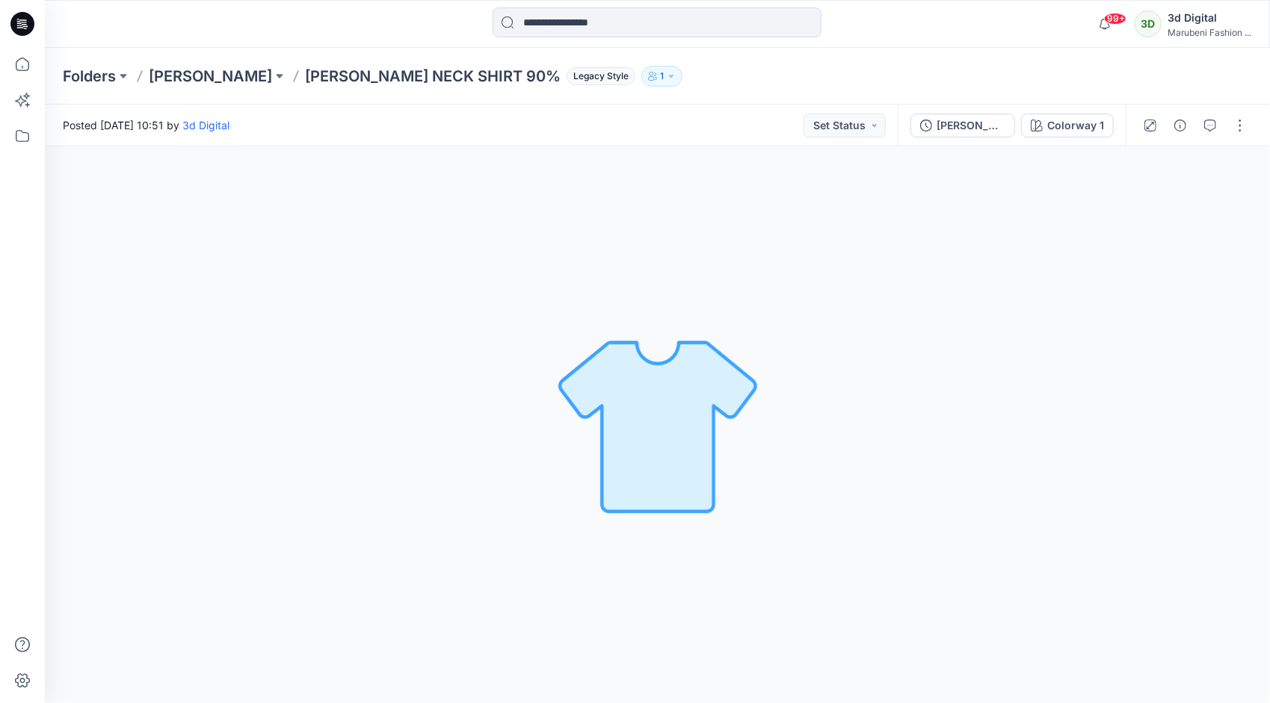
drag, startPoint x: 30, startPoint y: 19, endPoint x: 55, endPoint y: 31, distance: 27.4
click at [30, 19] on icon at bounding box center [22, 24] width 24 height 24
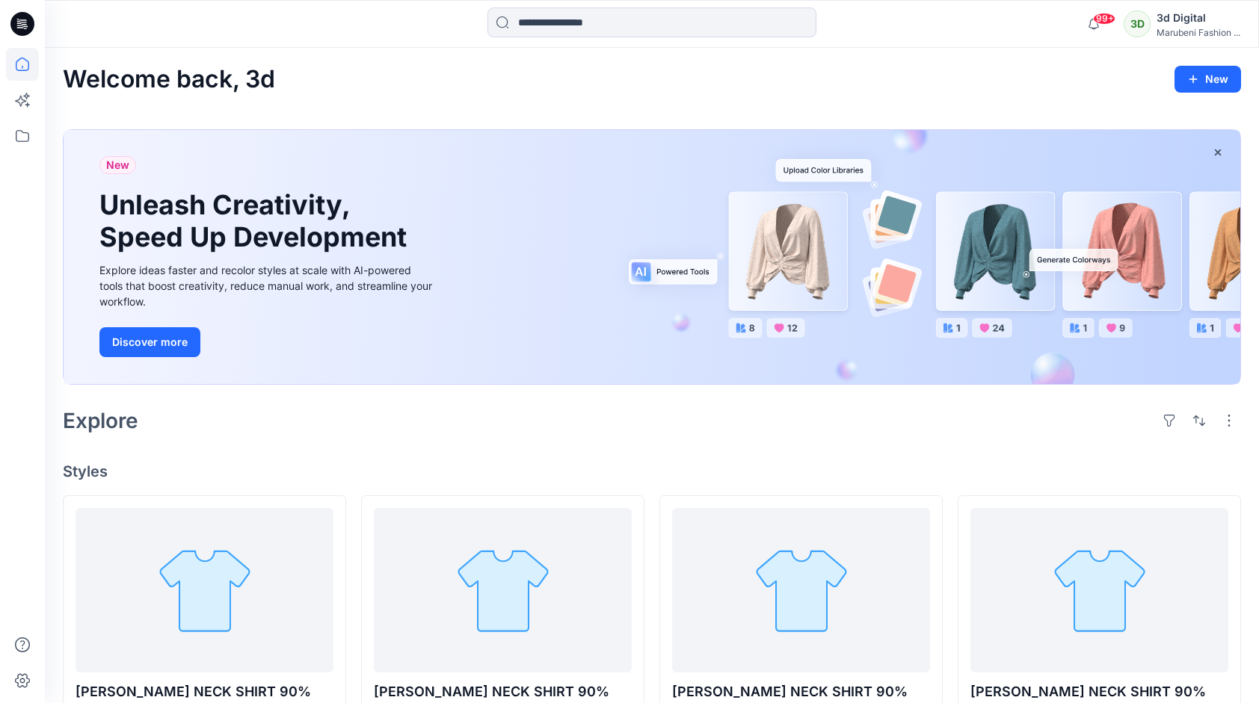
click at [19, 18] on icon at bounding box center [22, 24] width 24 height 24
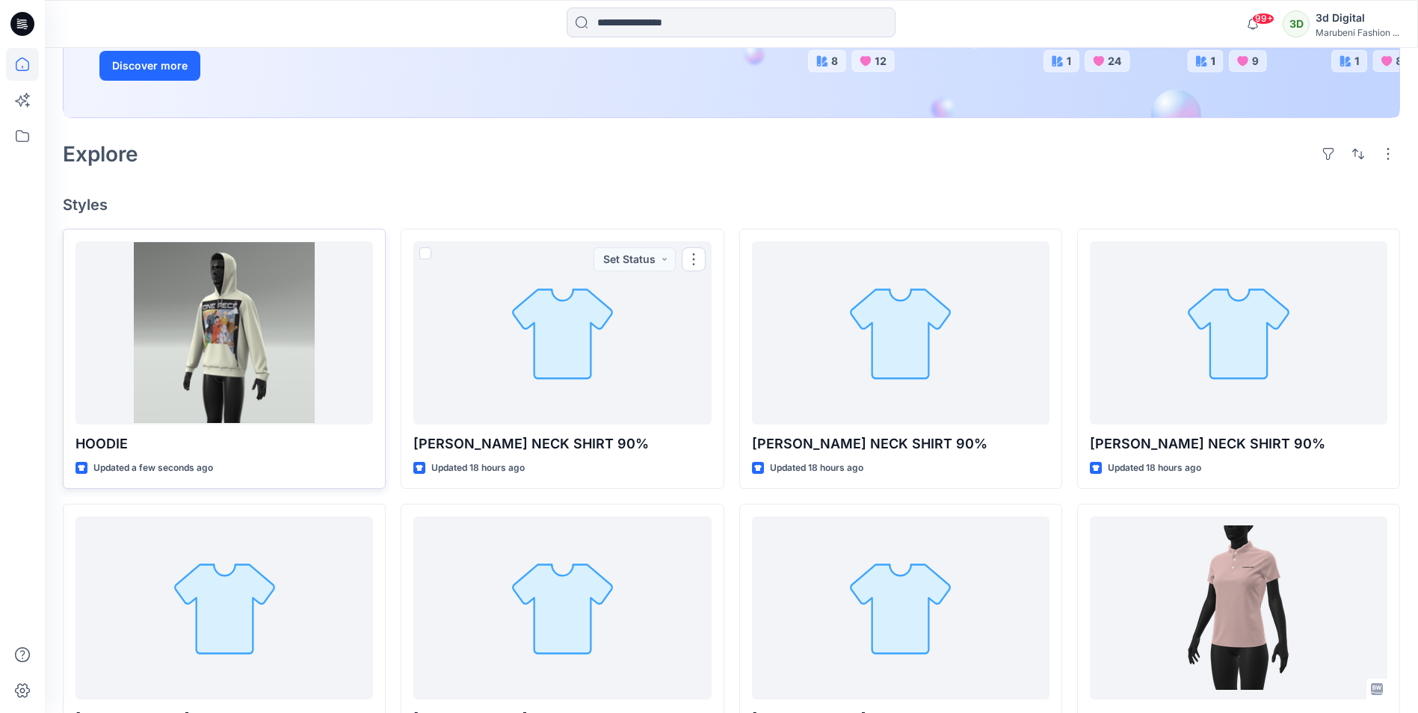
scroll to position [299, 0]
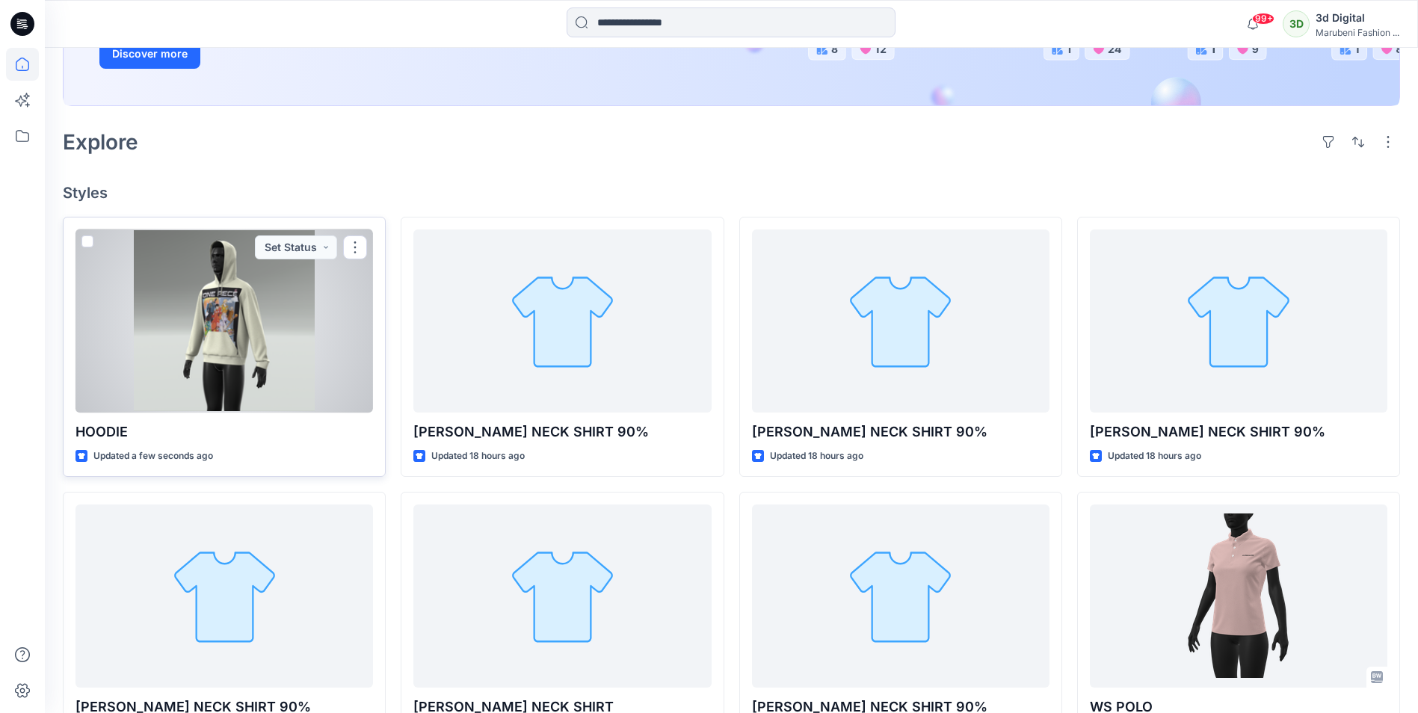
click at [312, 398] on div at bounding box center [223, 320] width 297 height 183
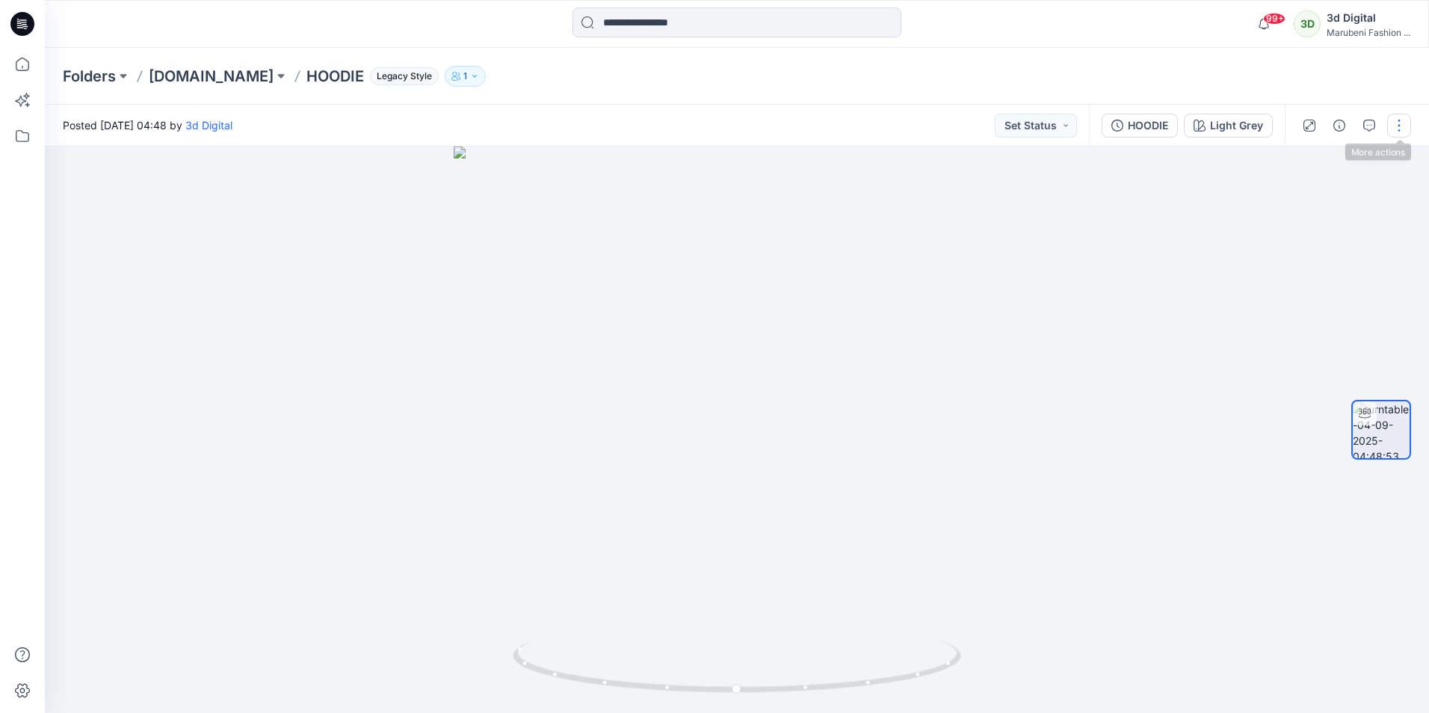
click at [1258, 123] on button "button" at bounding box center [1399, 126] width 24 height 24
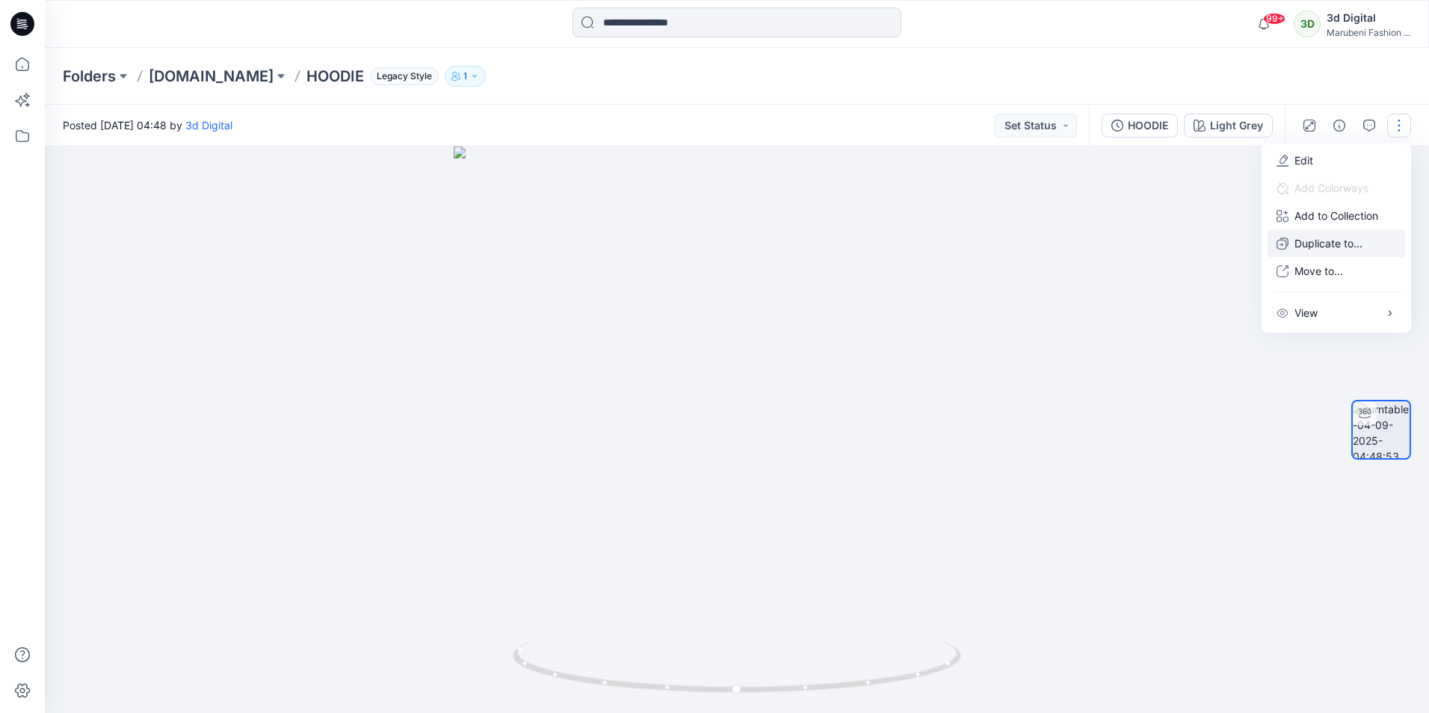
click at [1258, 250] on p "Duplicate to..." at bounding box center [1329, 243] width 68 height 16
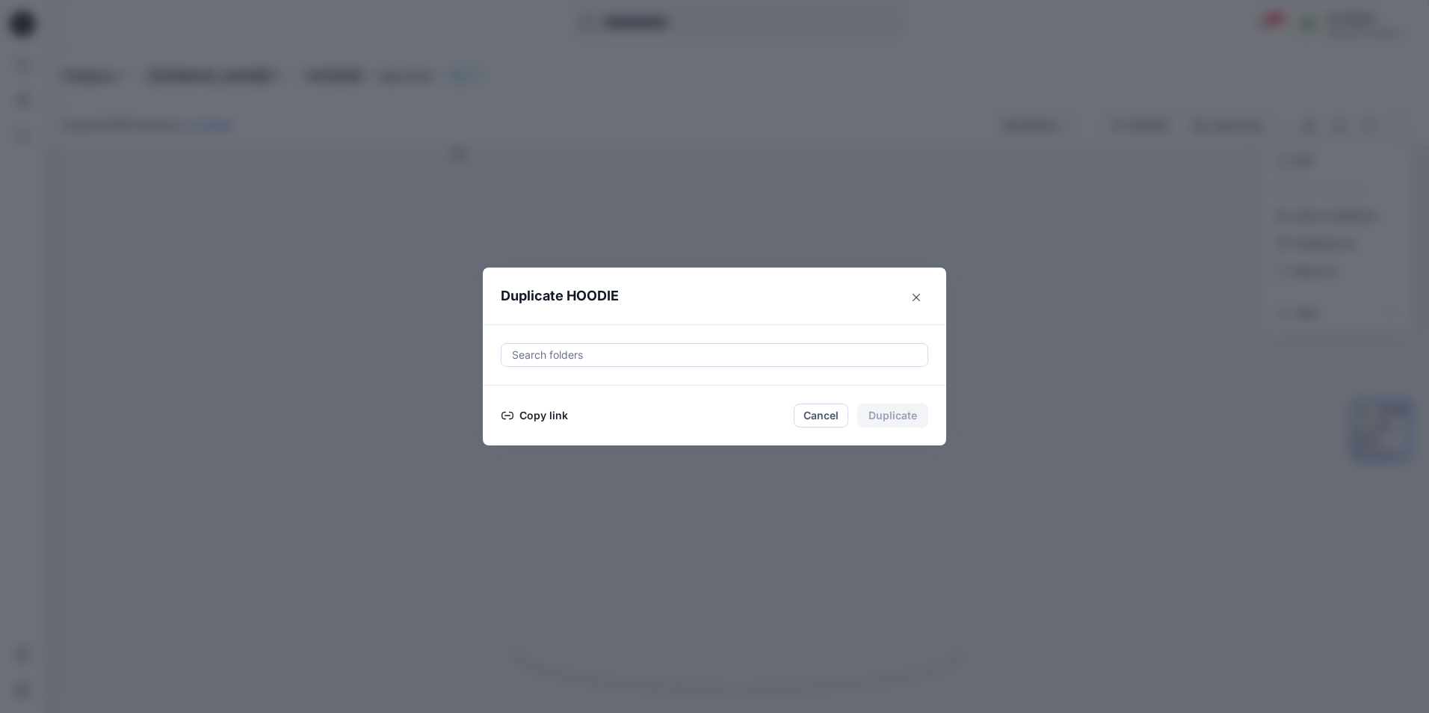
click at [541, 411] on button "Copy link" at bounding box center [535, 416] width 68 height 18
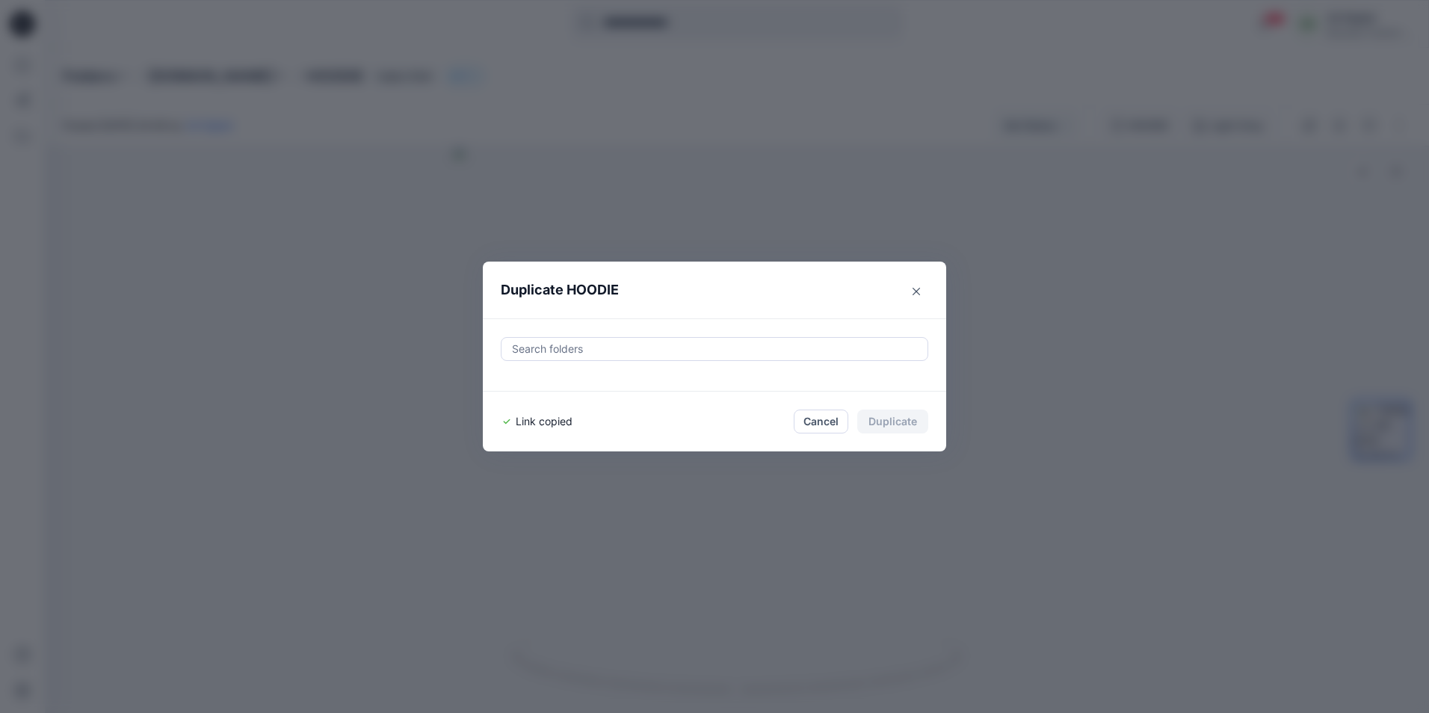
click at [915, 289] on icon "Close" at bounding box center [916, 291] width 7 height 7
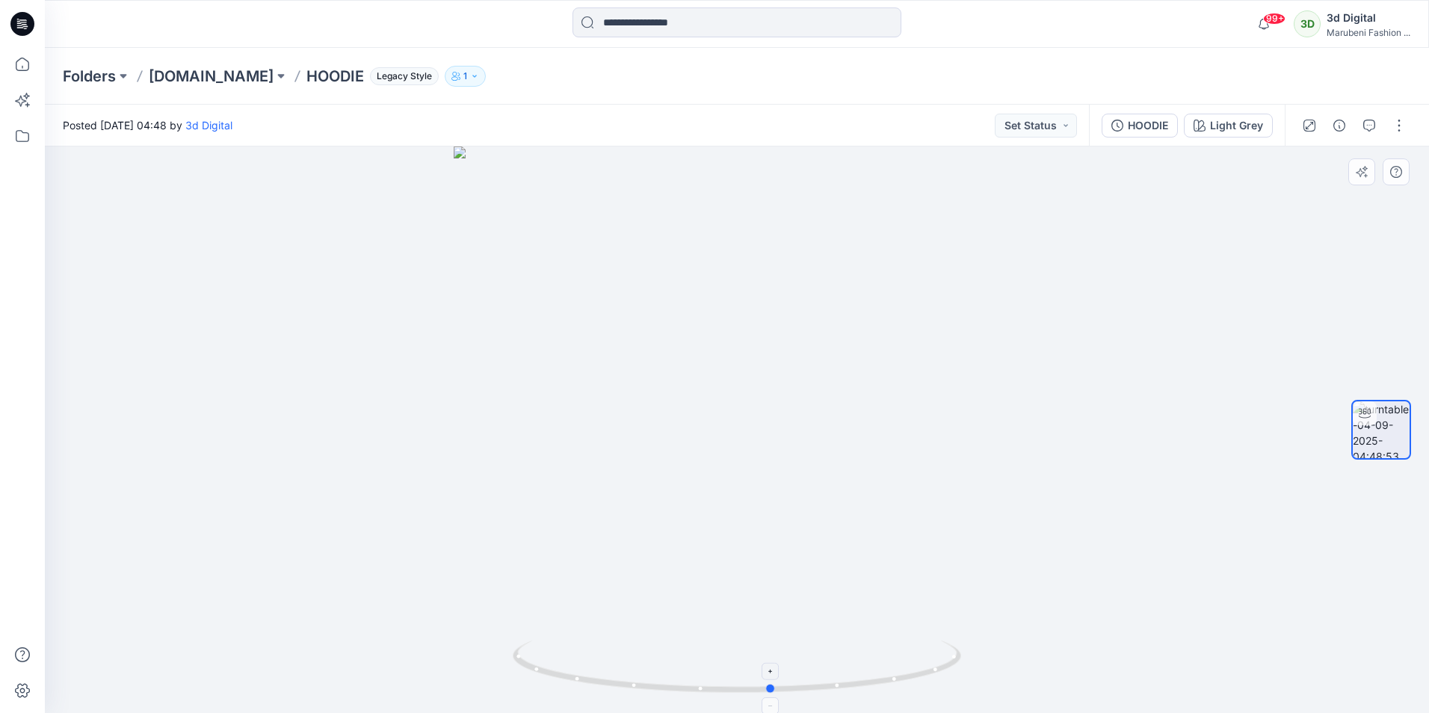
drag, startPoint x: 641, startPoint y: 693, endPoint x: 675, endPoint y: 692, distance: 34.4
click at [675, 692] on icon at bounding box center [739, 669] width 452 height 56
